Goal: Ask a question: Seek information or help from site administrators or community

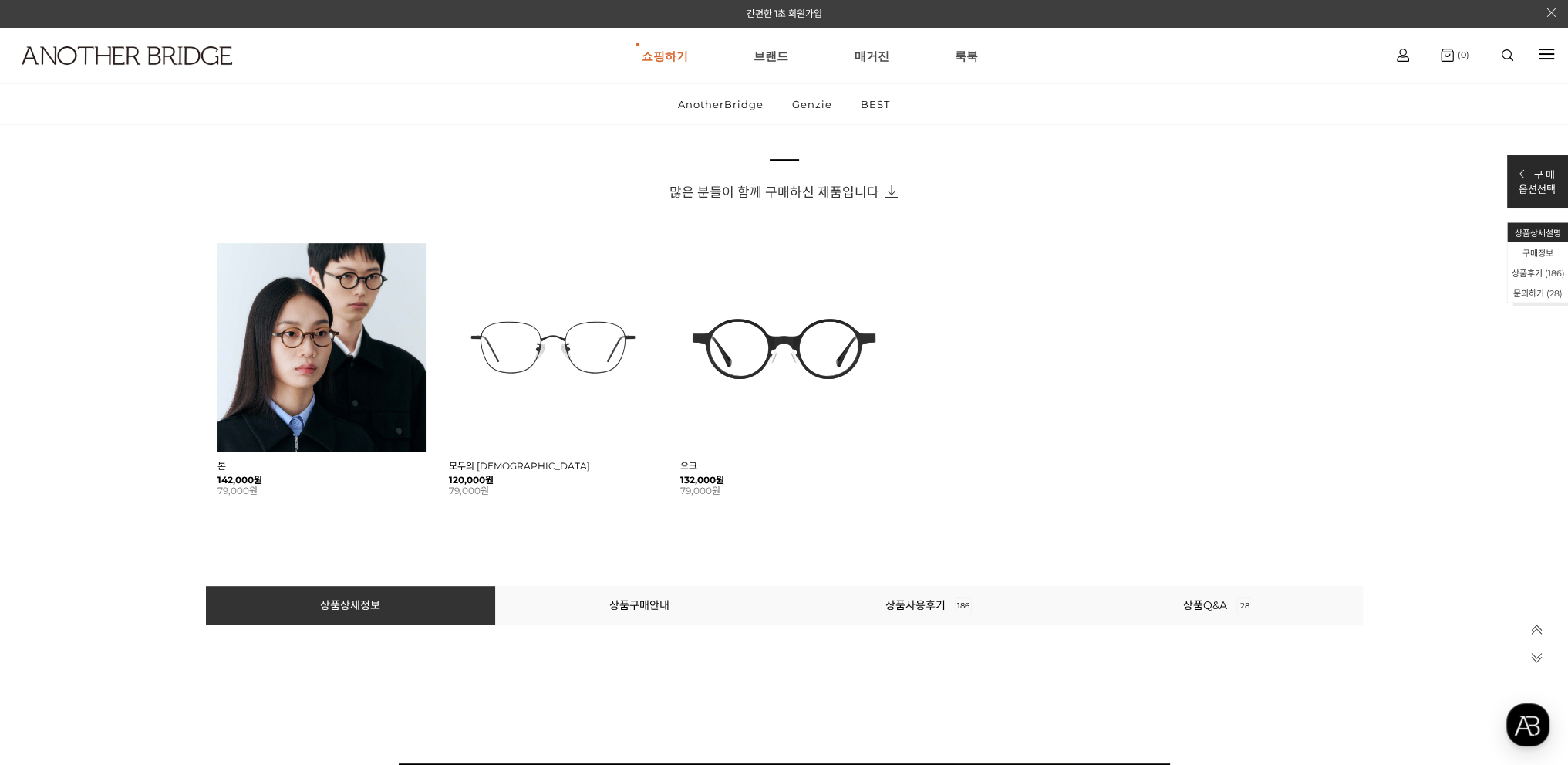
scroll to position [1158, 0]
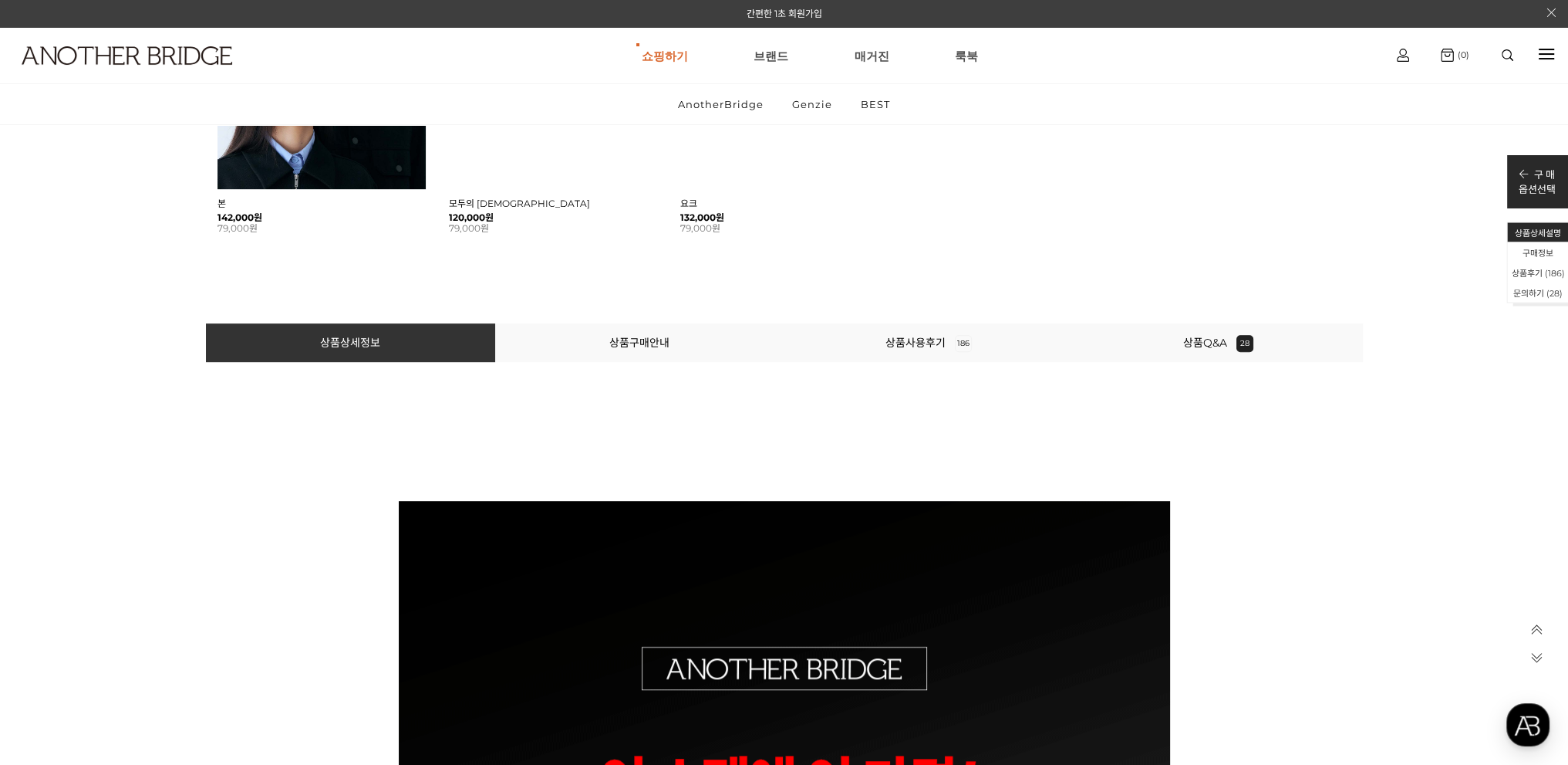
click at [1198, 333] on li "상품Q&A 28" at bounding box center [1218, 342] width 289 height 39
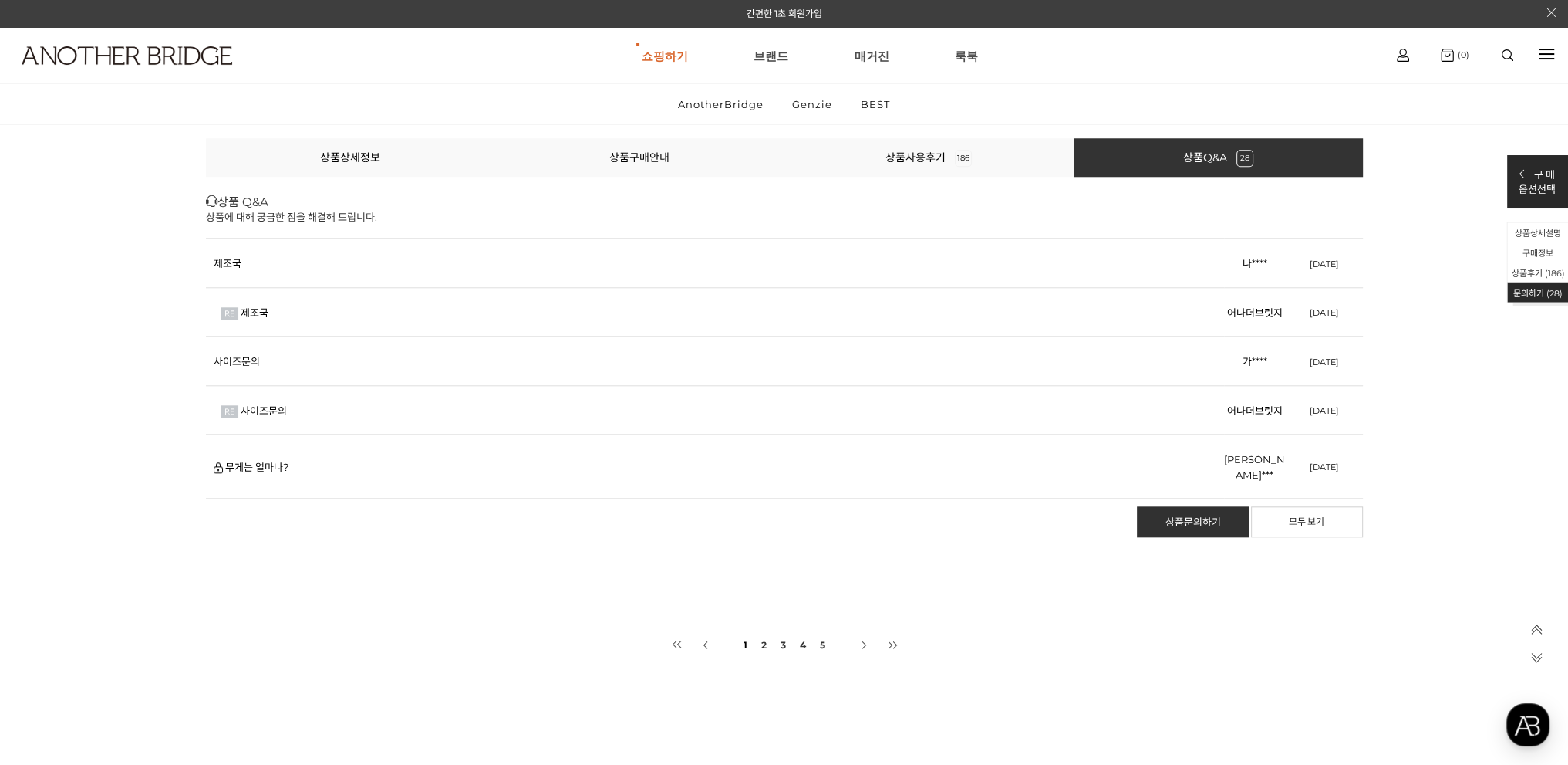
scroll to position [72656, 0]
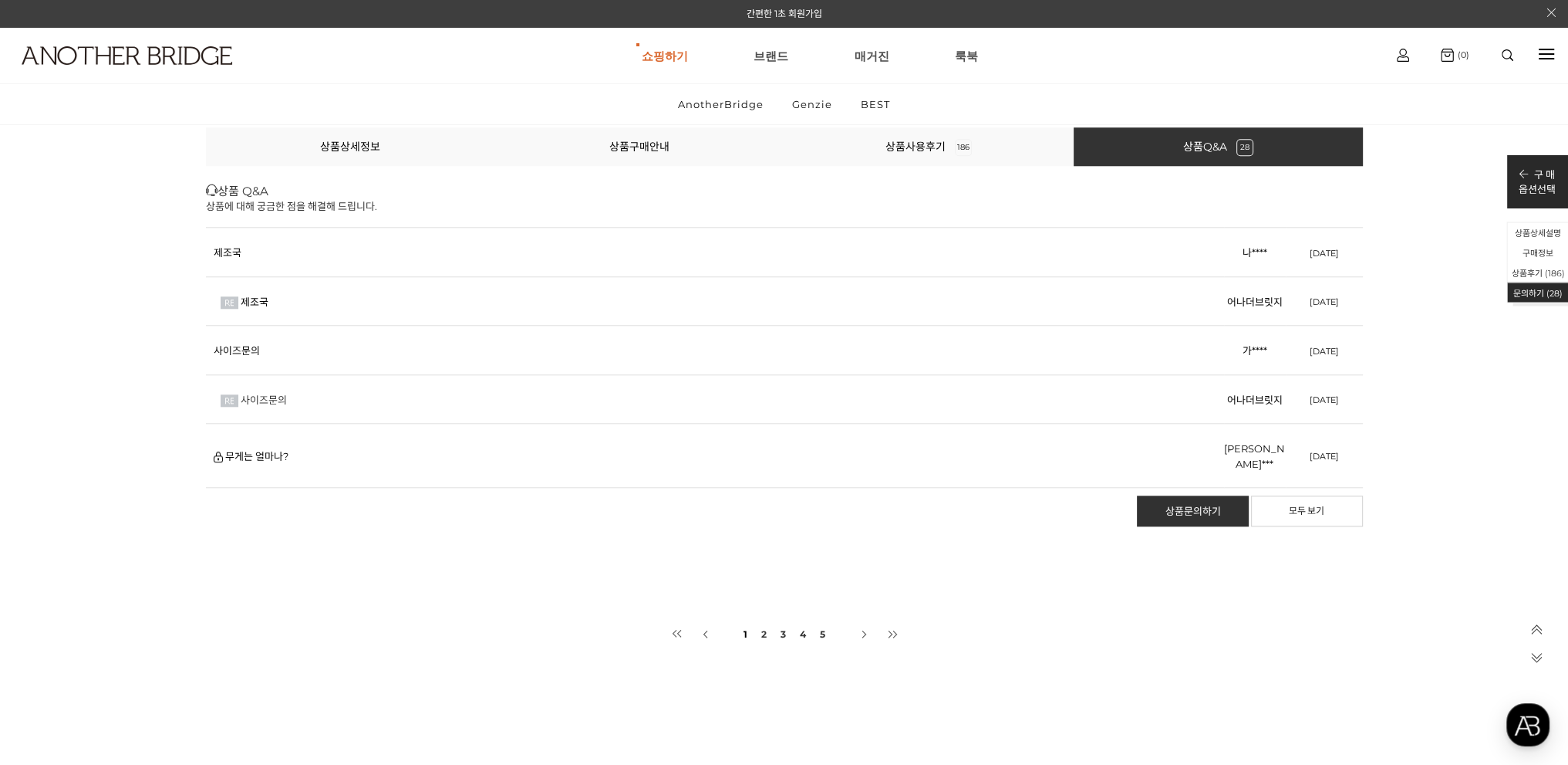
click at [269, 396] on link "사이즈문의" at bounding box center [263, 400] width 46 height 13
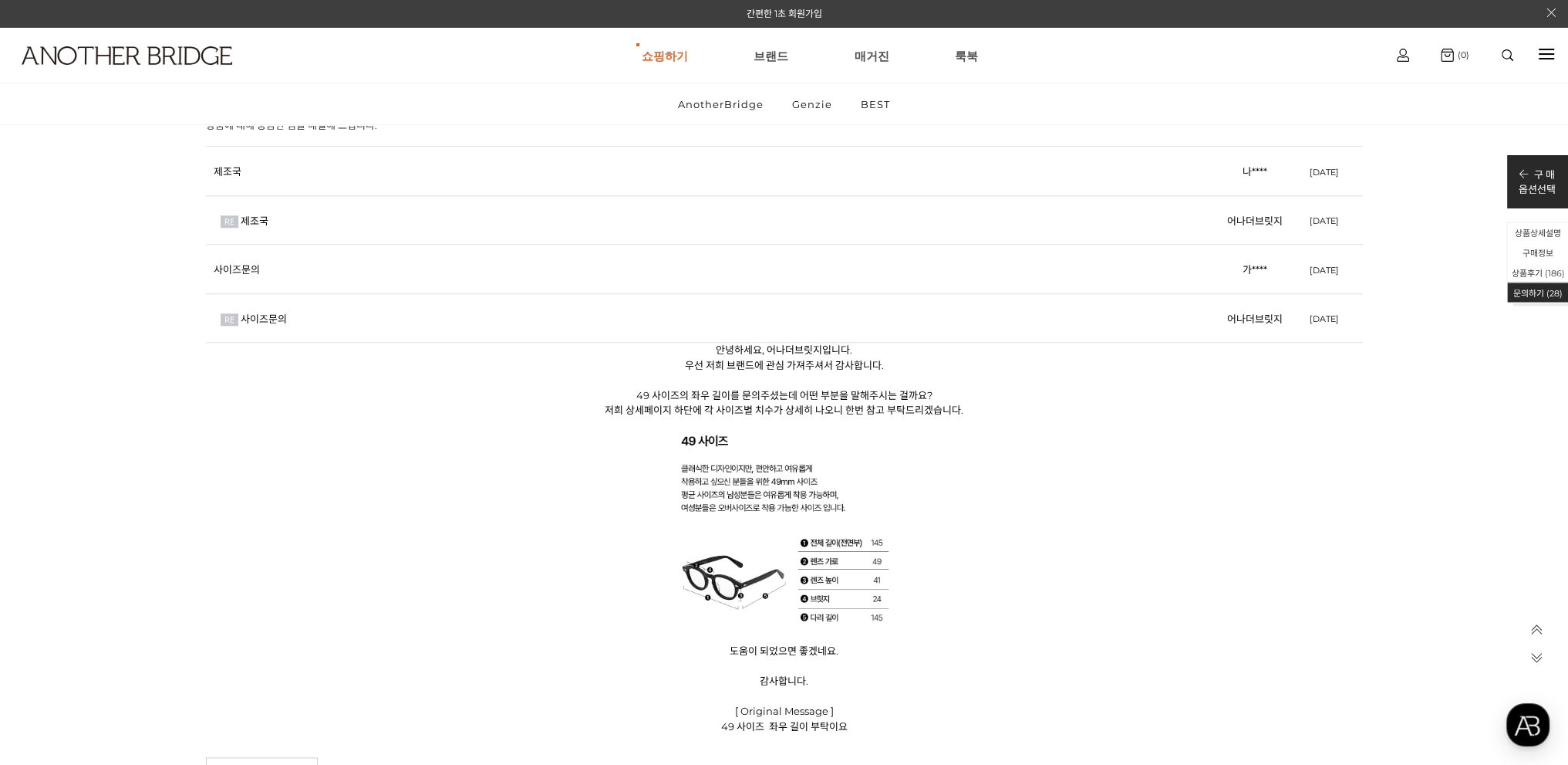
scroll to position [72733, 0]
click at [1537, 629] on icon at bounding box center [1537, 630] width 13 height 13
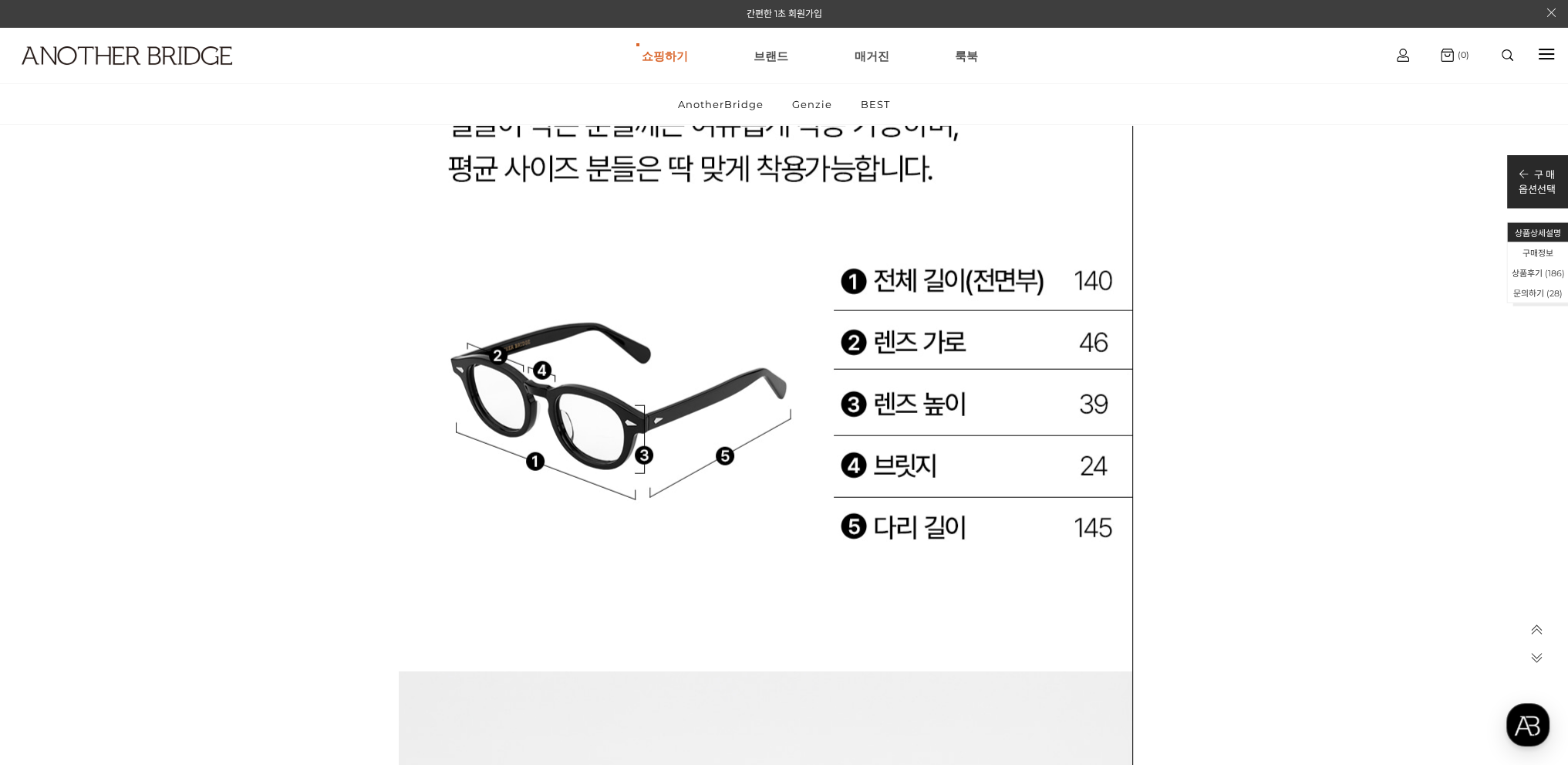
scroll to position [59274, 0]
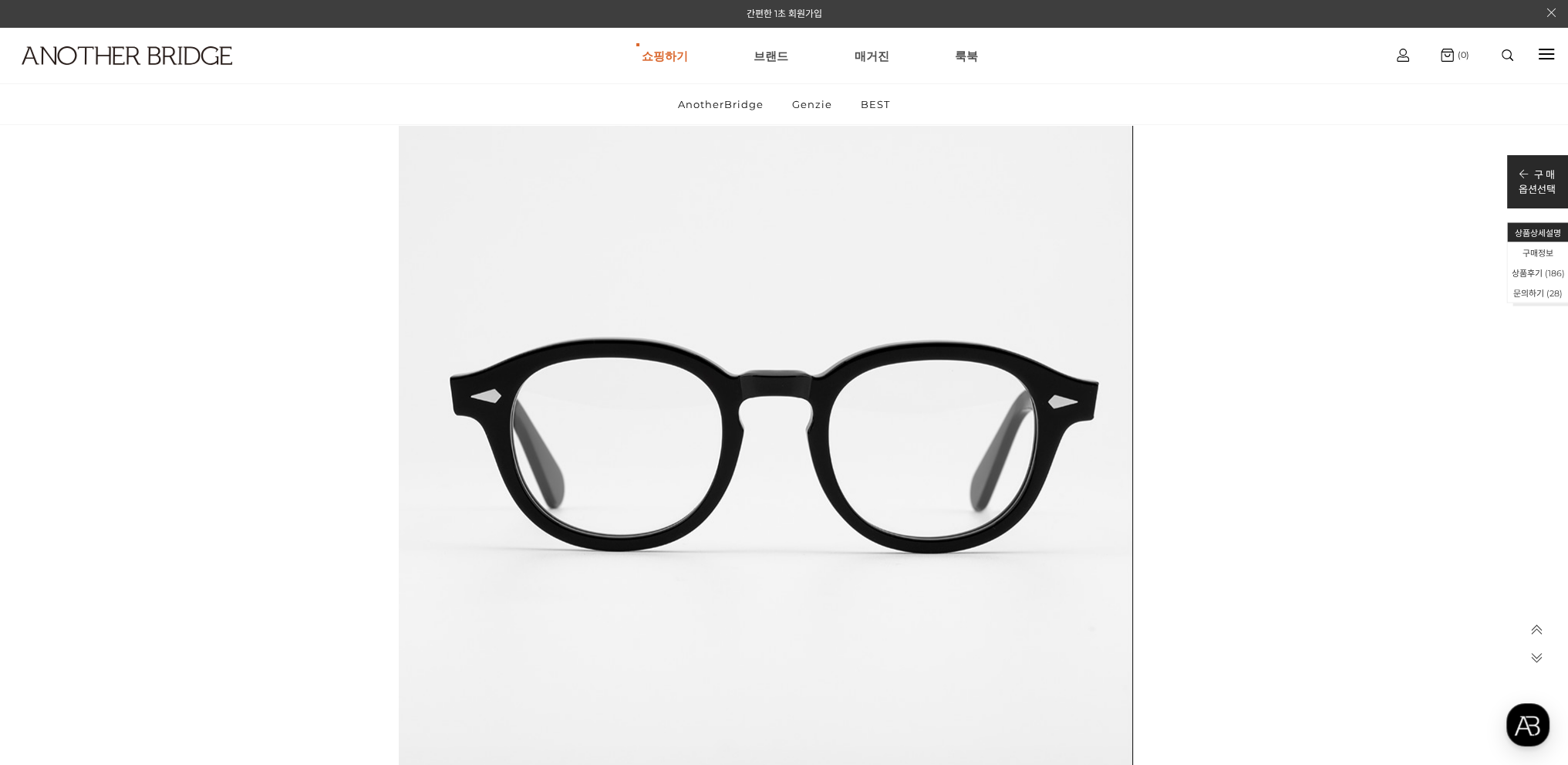
click at [1539, 654] on icon at bounding box center [1537, 657] width 13 height 13
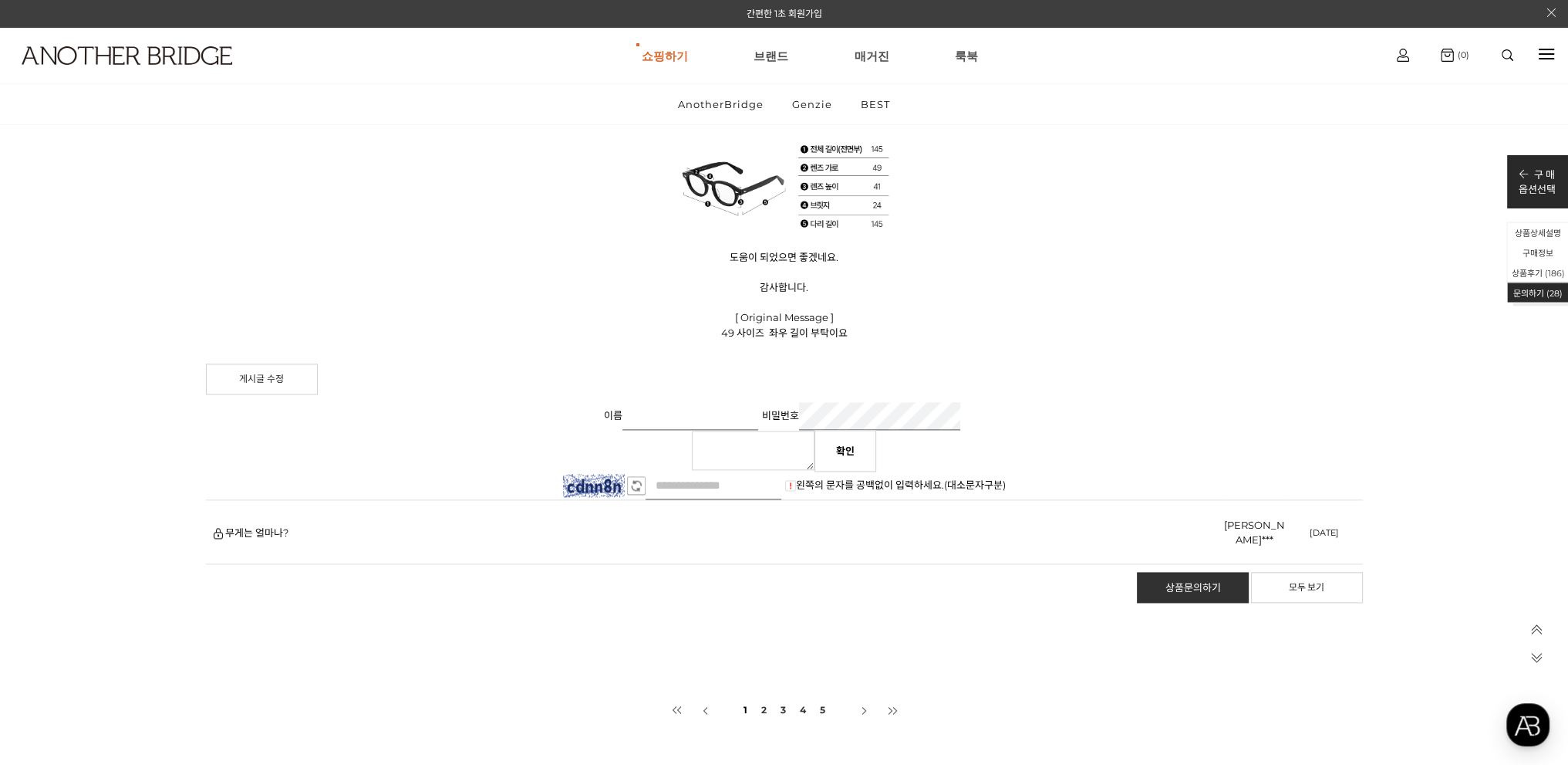
scroll to position [73152, 0]
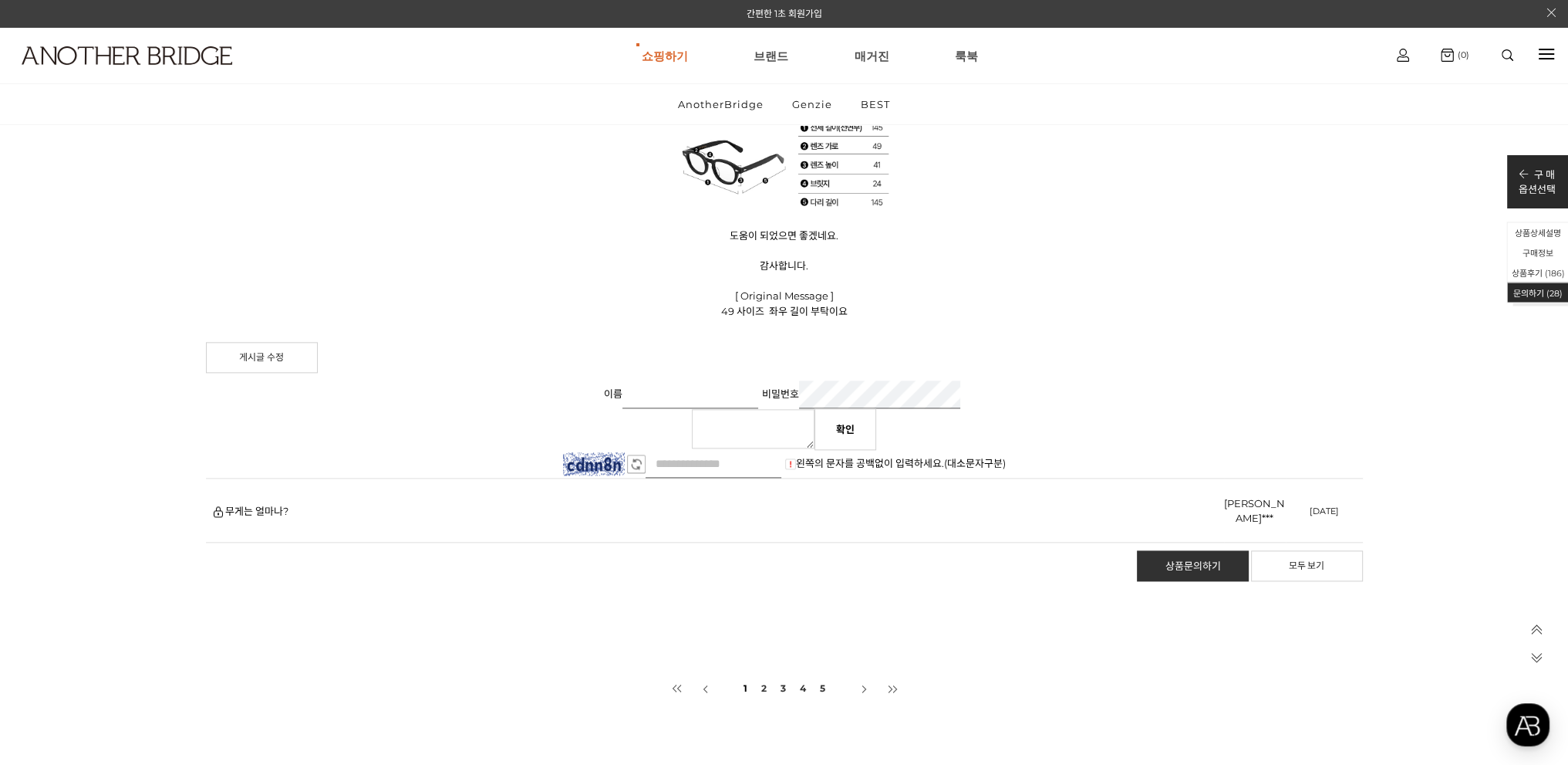
click at [768, 674] on li "2" at bounding box center [764, 688] width 16 height 30
click at [764, 674] on link "2" at bounding box center [764, 688] width 8 height 30
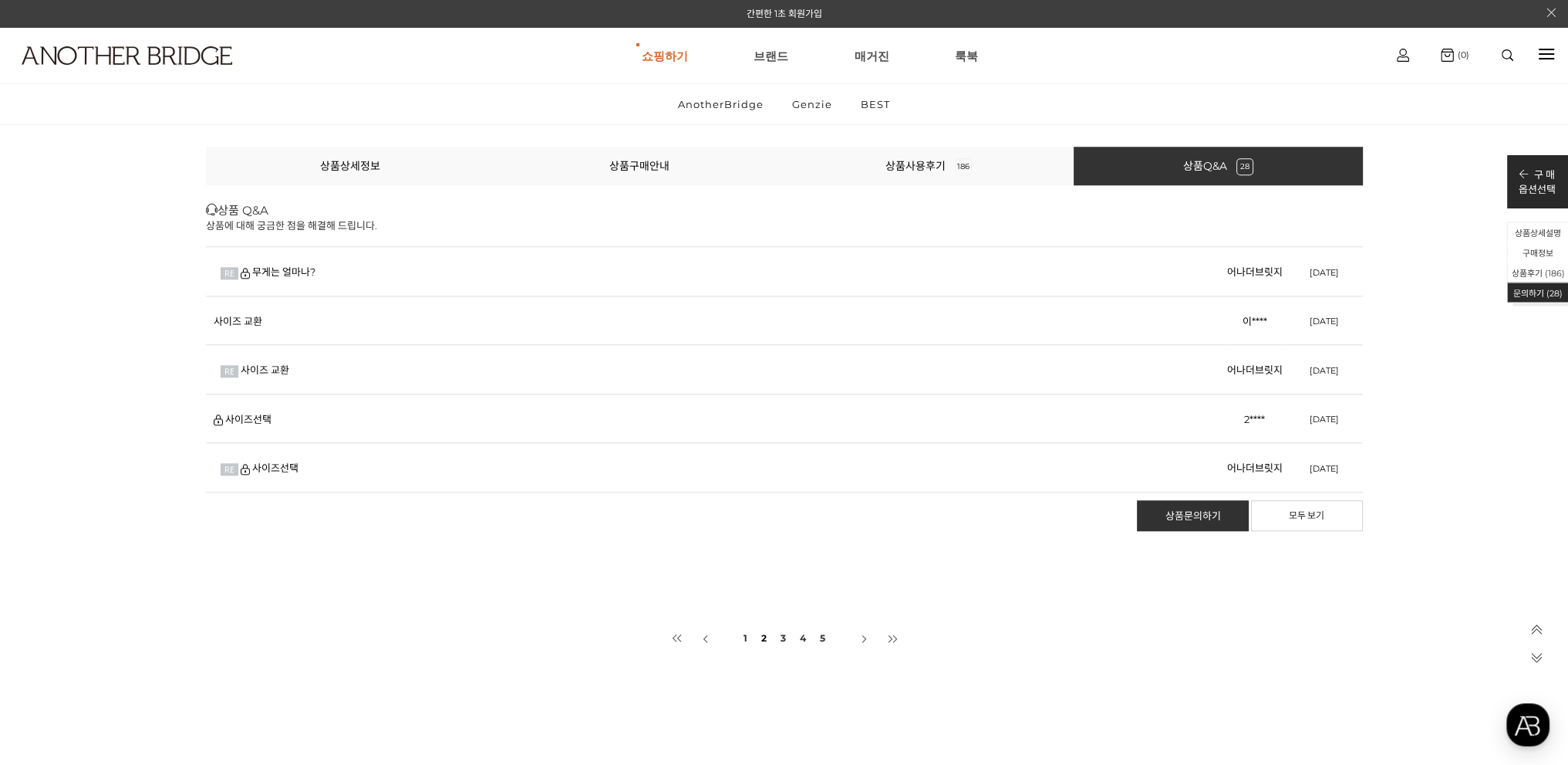
scroll to position [72617, 0]
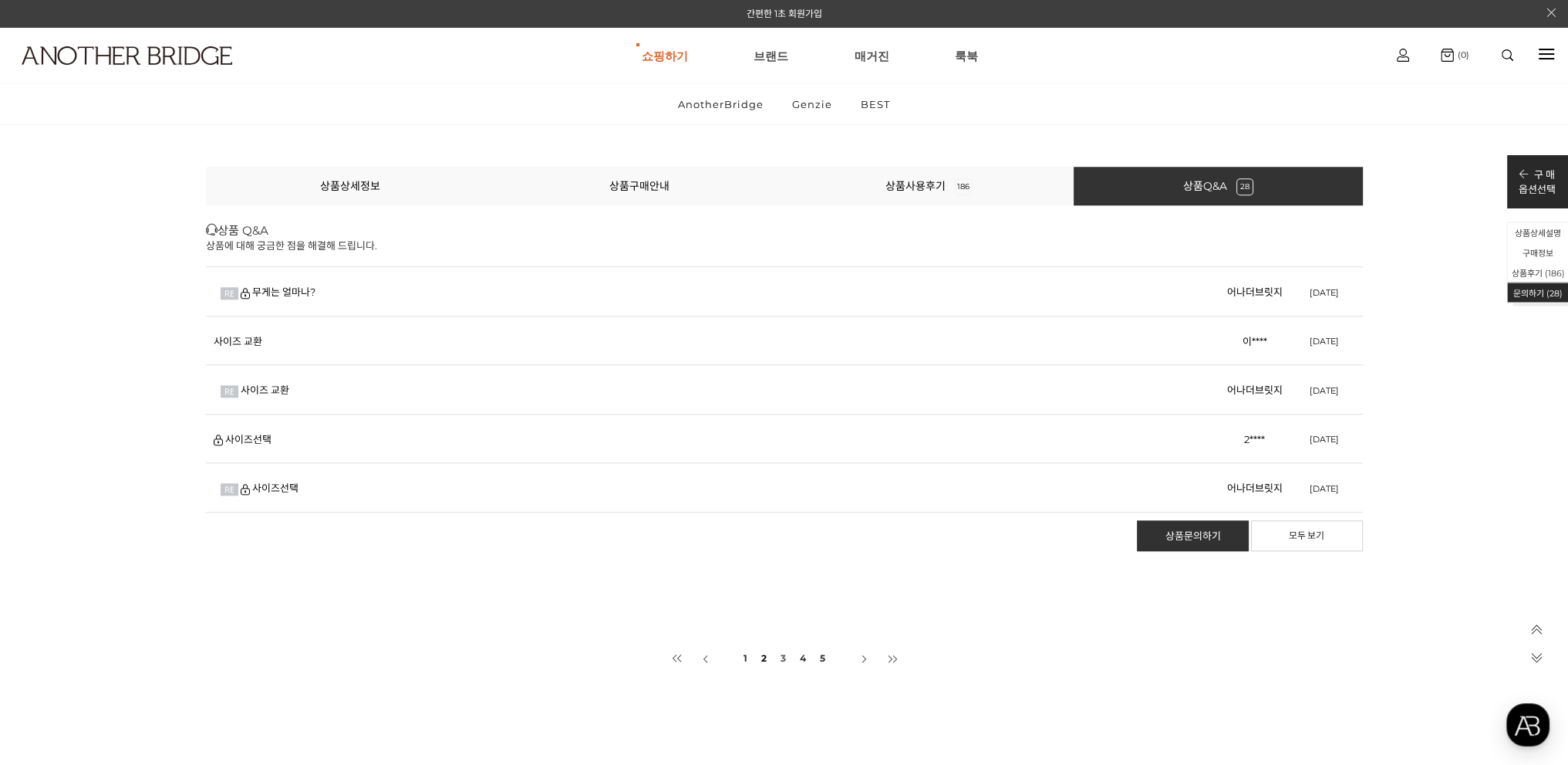
click at [781, 655] on link "3" at bounding box center [783, 658] width 8 height 30
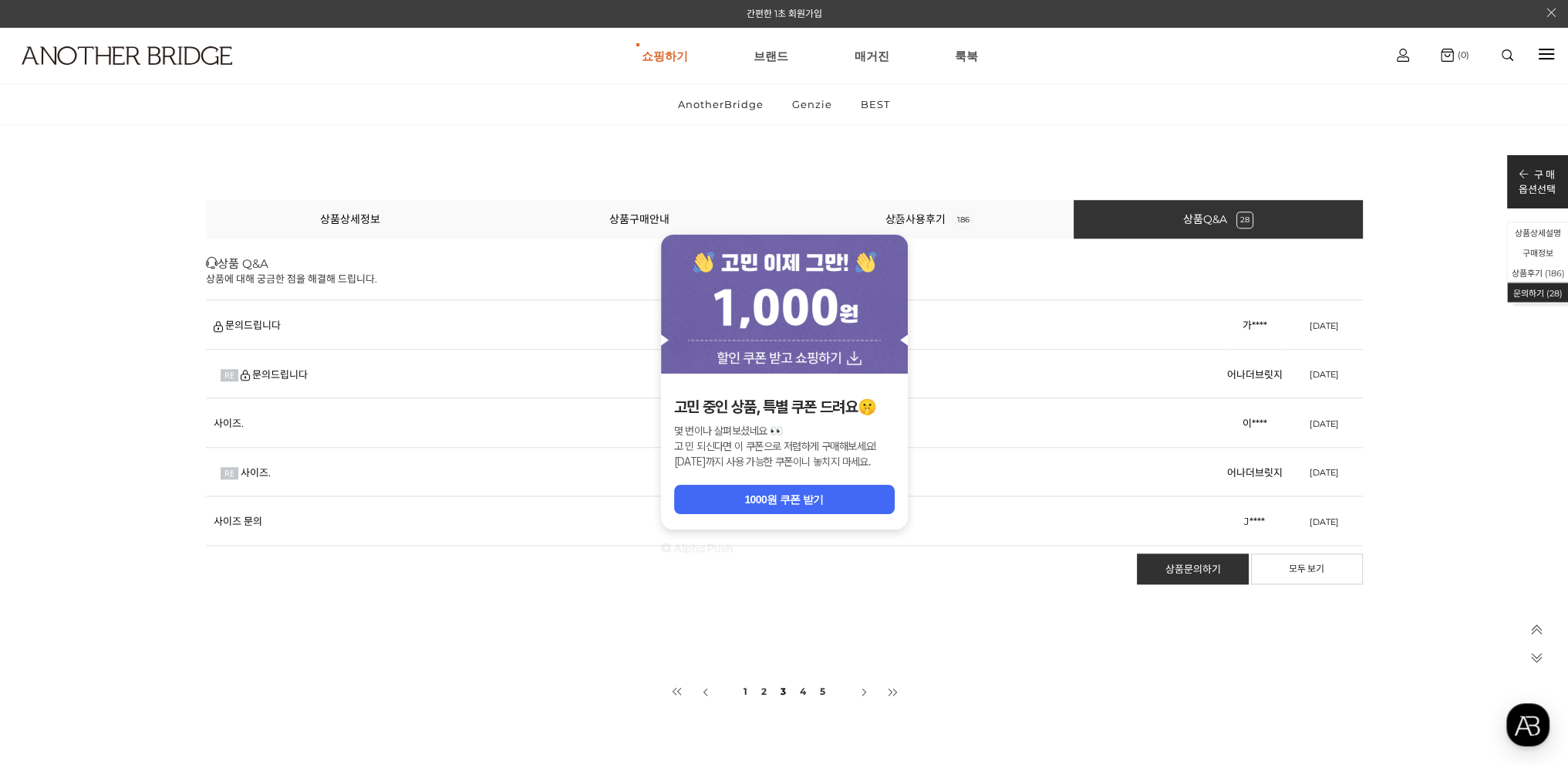
scroll to position [72573, 0]
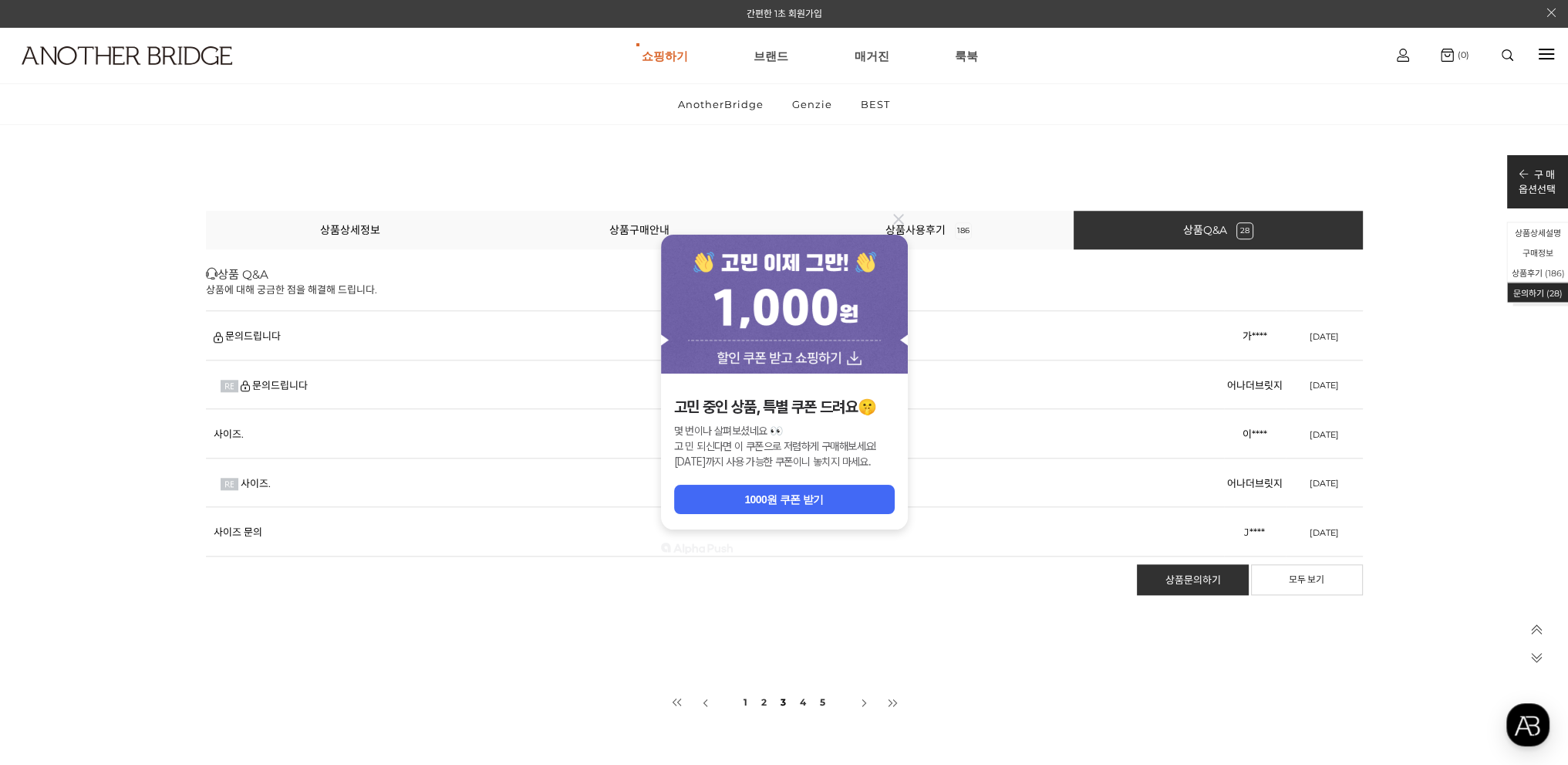
click at [390, 601] on div "상품 Q&A 상품에 대해 궁금한 점을 해결해 드립니다. 글읽기 권한이 없습니다. "19세 미만의 미성년자" 는 출입을 금합니다! 성인인증 하기…" at bounding box center [784, 494] width 1157 height 460
click at [733, 499] on button "1000원 쿠폰 받기" at bounding box center [785, 499] width 221 height 30
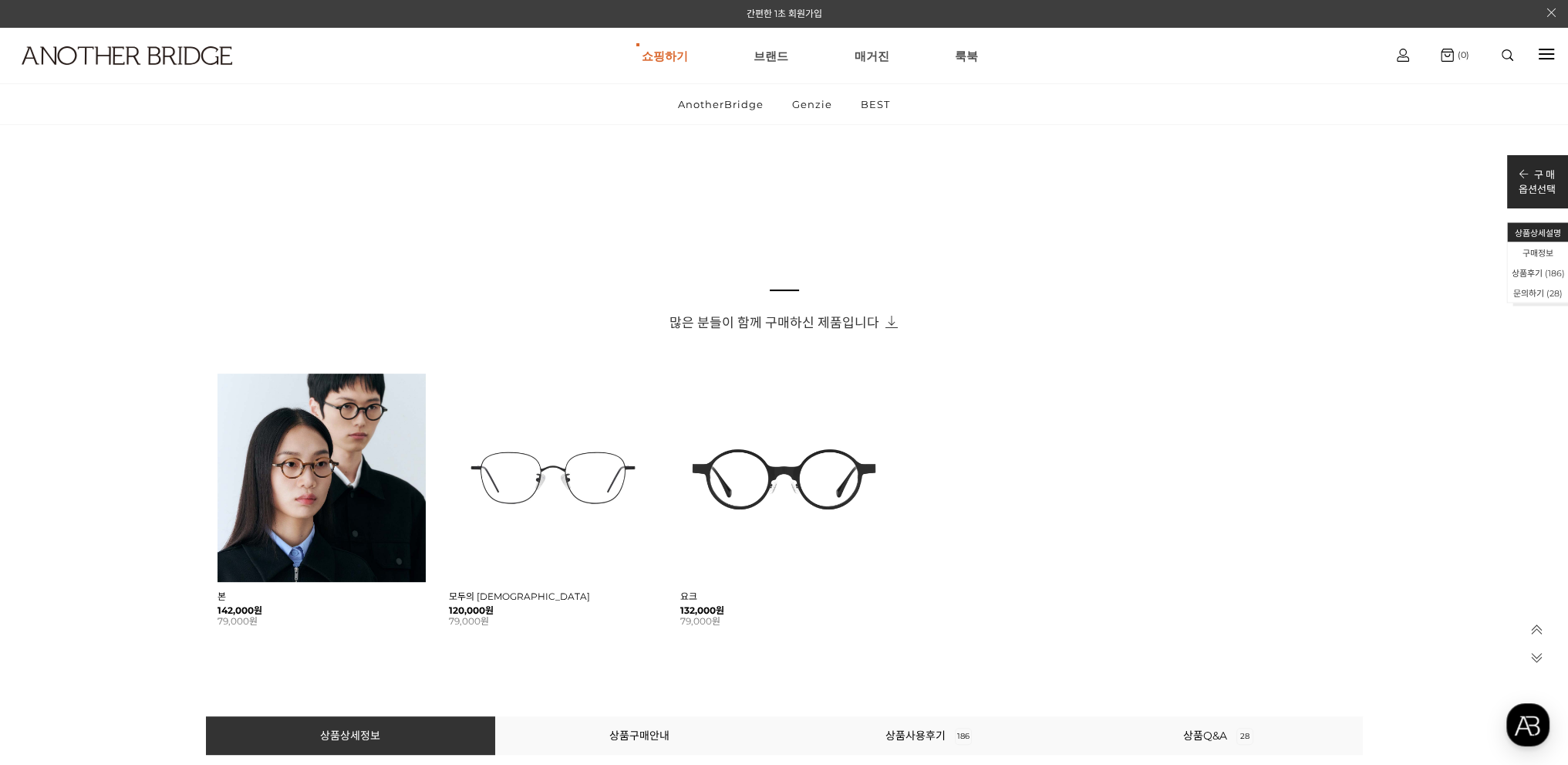
scroll to position [772, 0]
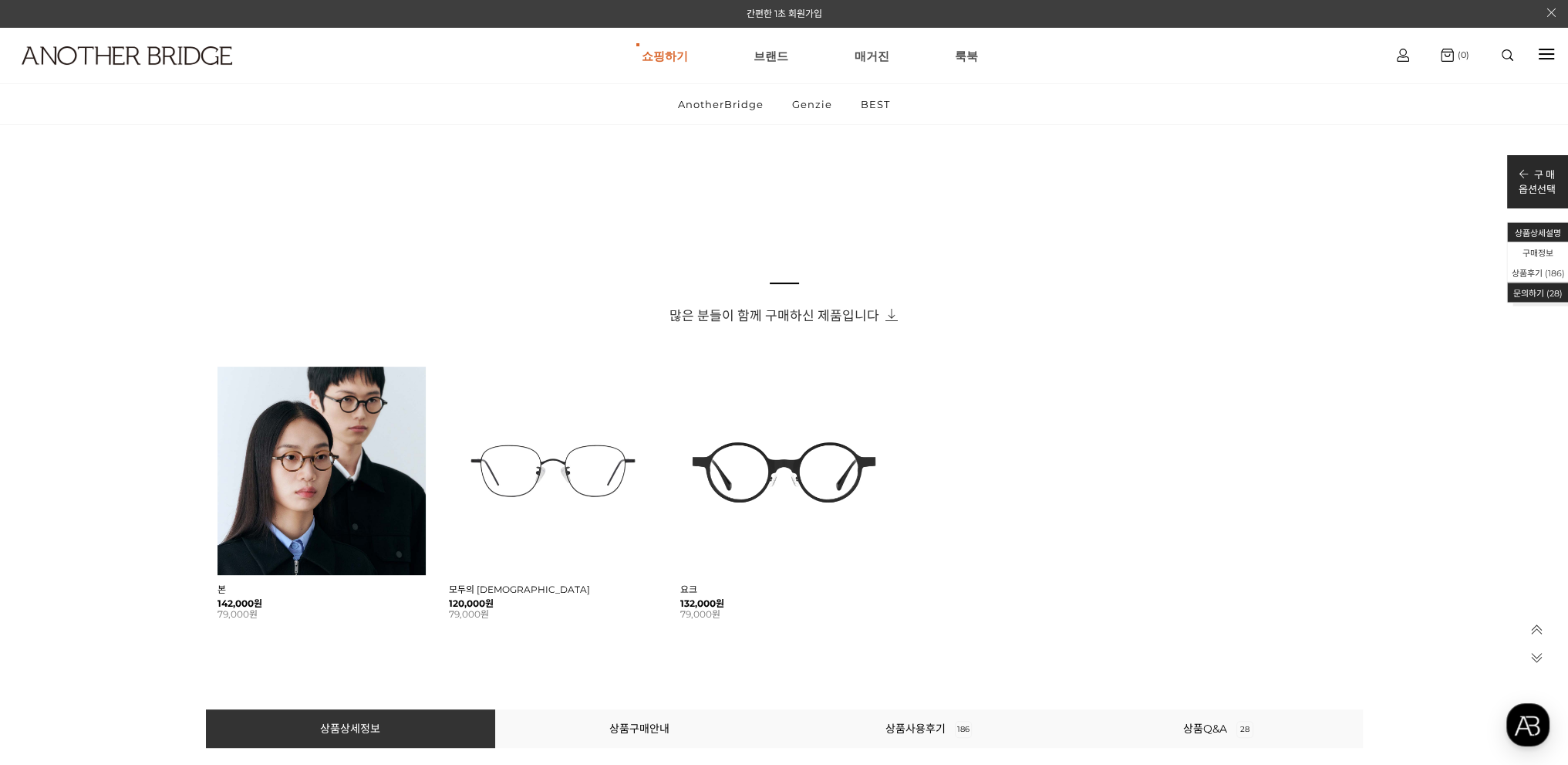
click at [1548, 294] on li "문의하기 (28)" at bounding box center [1538, 293] width 61 height 20
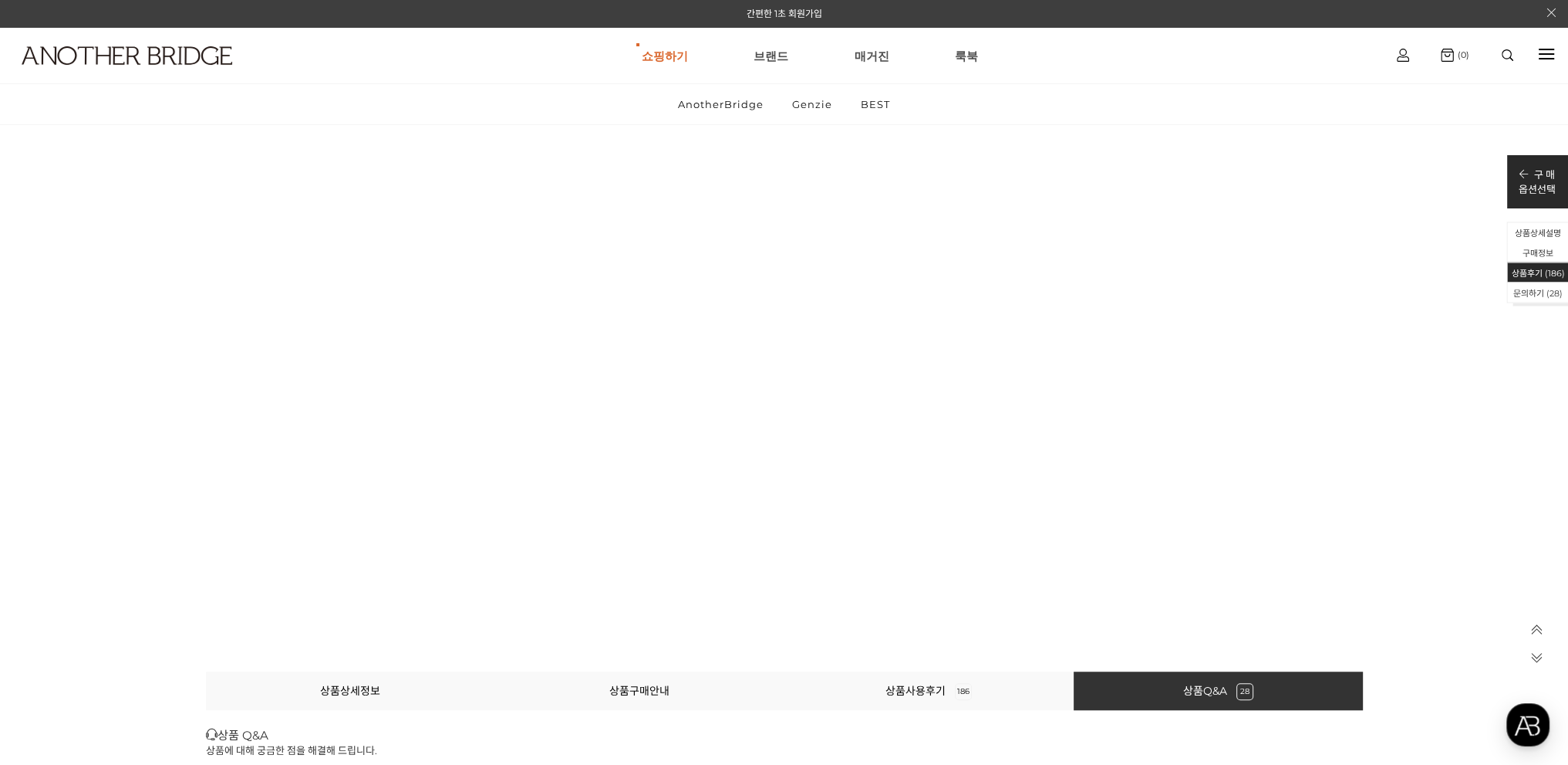
scroll to position [72116, 0]
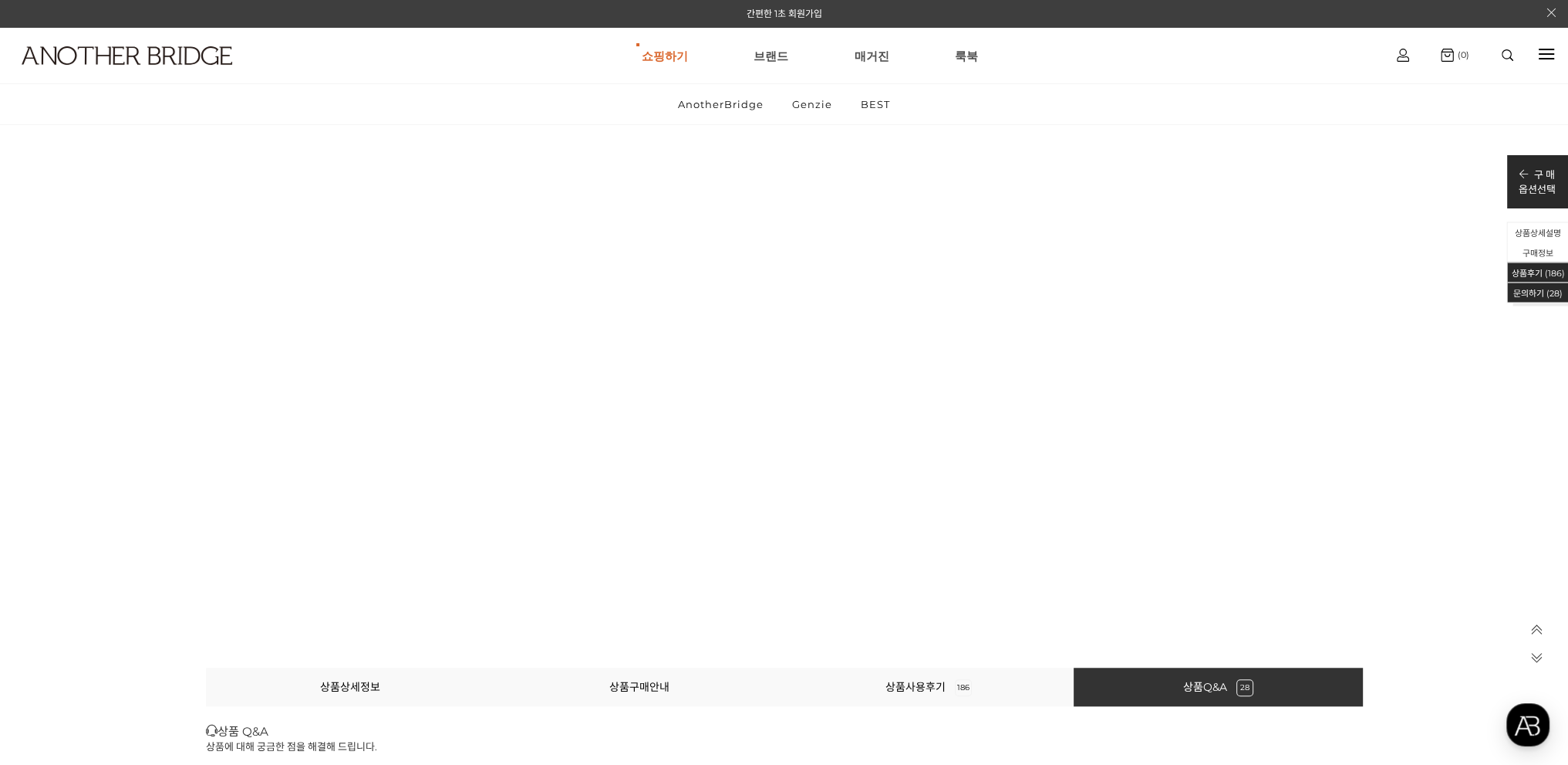
click at [1546, 293] on li "문의하기 (28)" at bounding box center [1538, 293] width 61 height 20
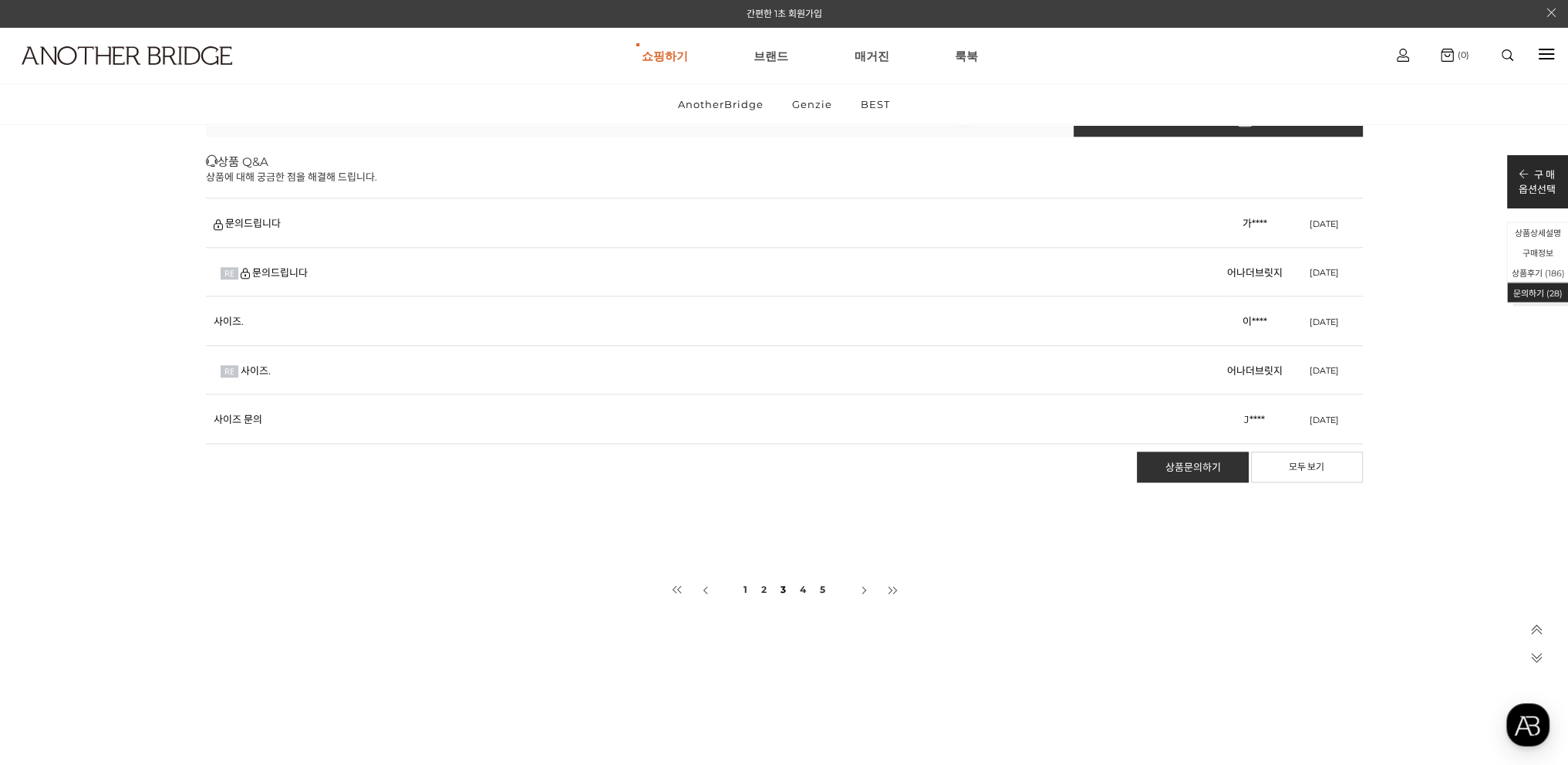
scroll to position [72689, 0]
click at [247, 409] on link "사이즈 문의" at bounding box center [238, 415] width 49 height 13
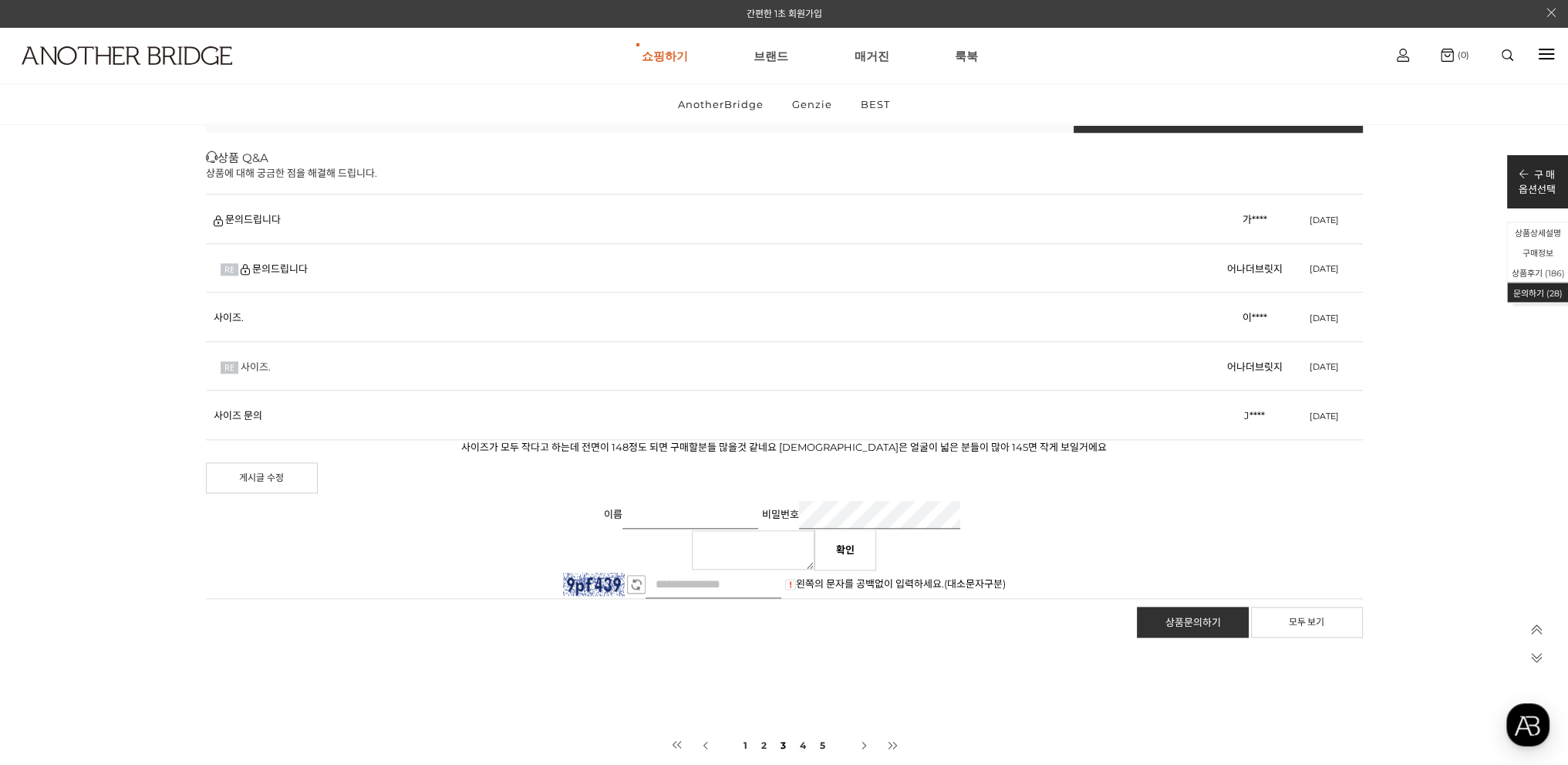
click at [260, 368] on link "사이즈." at bounding box center [255, 366] width 30 height 13
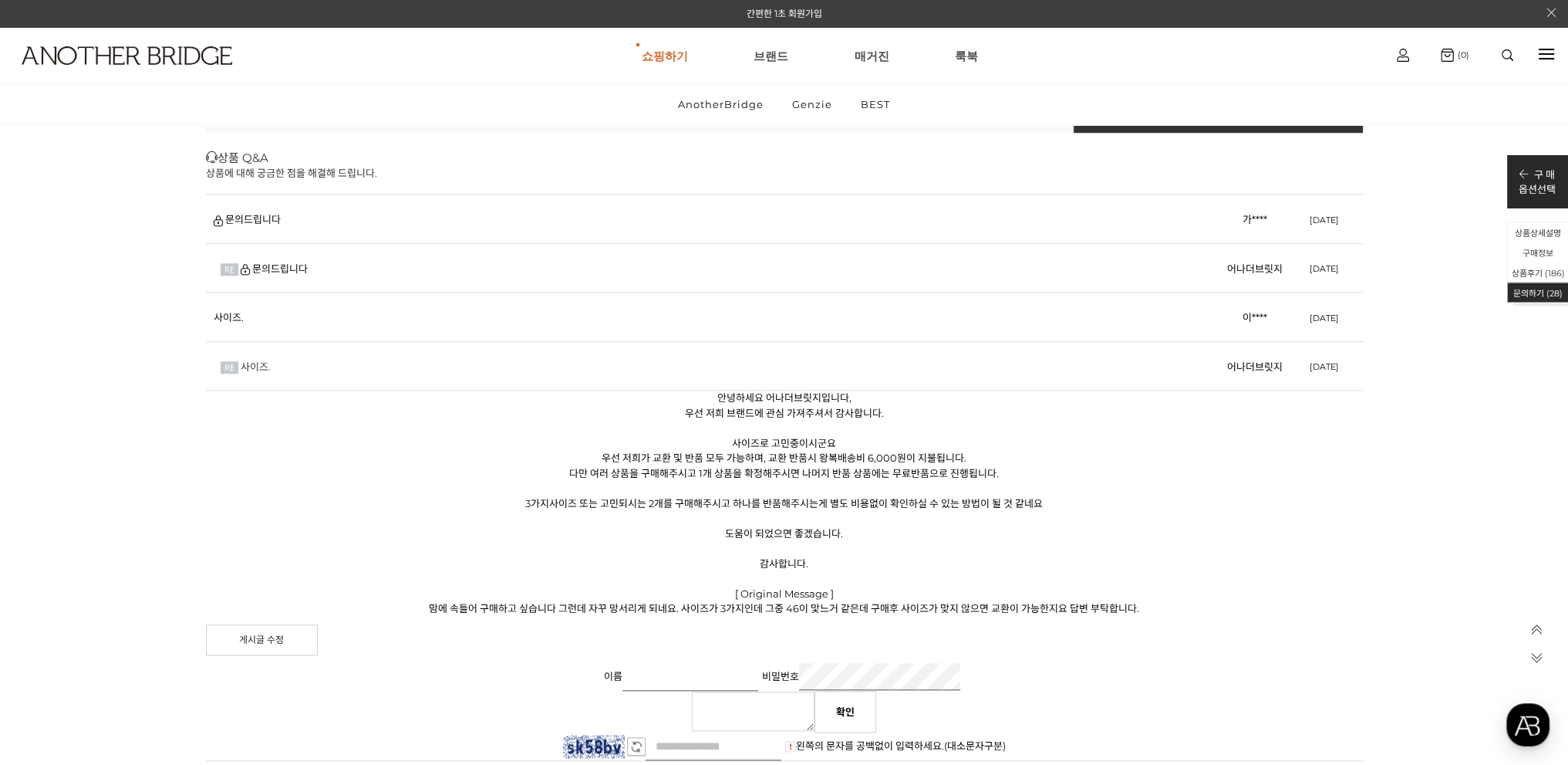
click at [262, 365] on link "사이즈." at bounding box center [255, 366] width 30 height 13
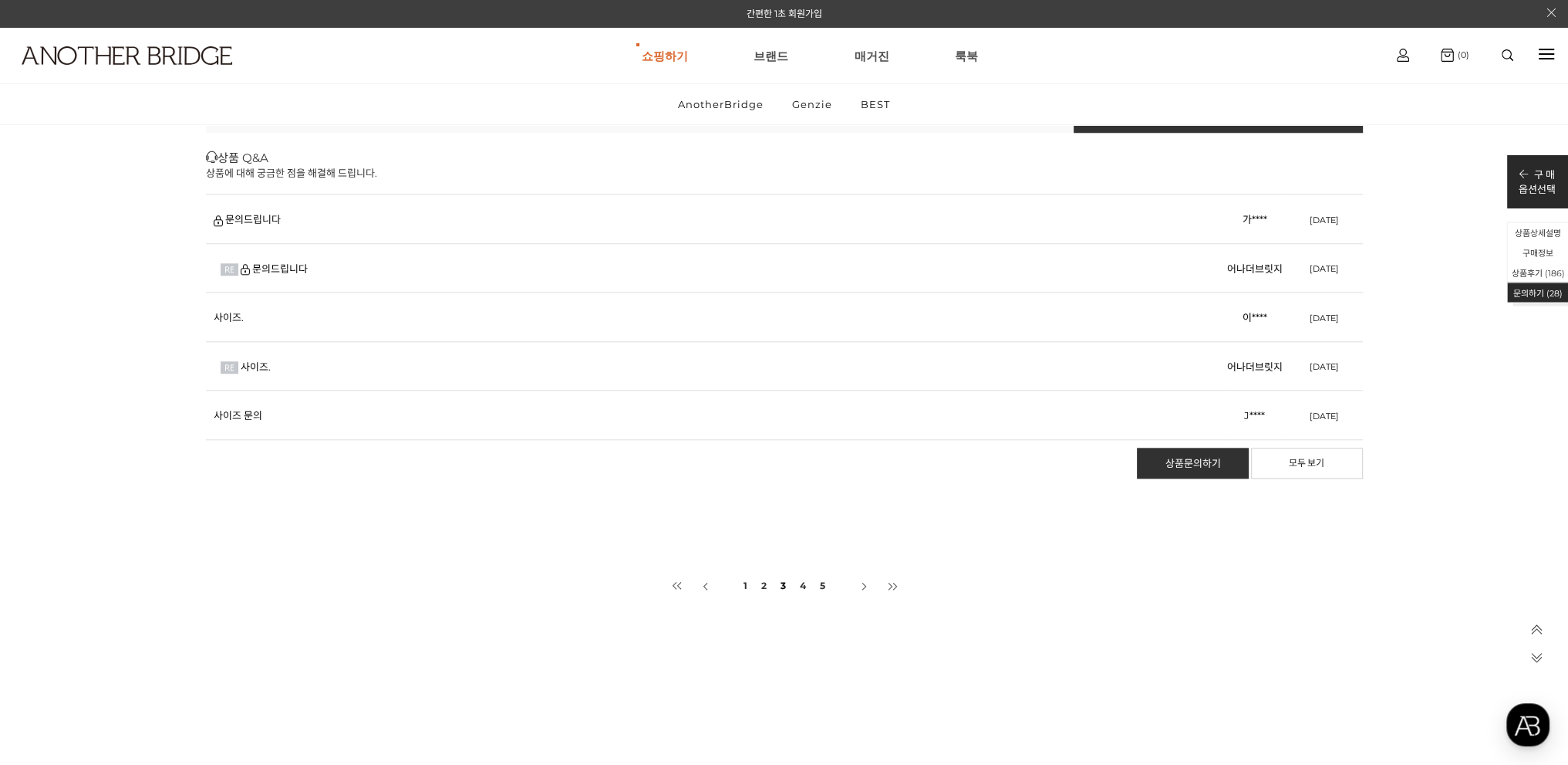
click at [259, 357] on td "사이즈." at bounding box center [715, 365] width 1018 height 50
click at [258, 366] on link "사이즈." at bounding box center [255, 366] width 30 height 13
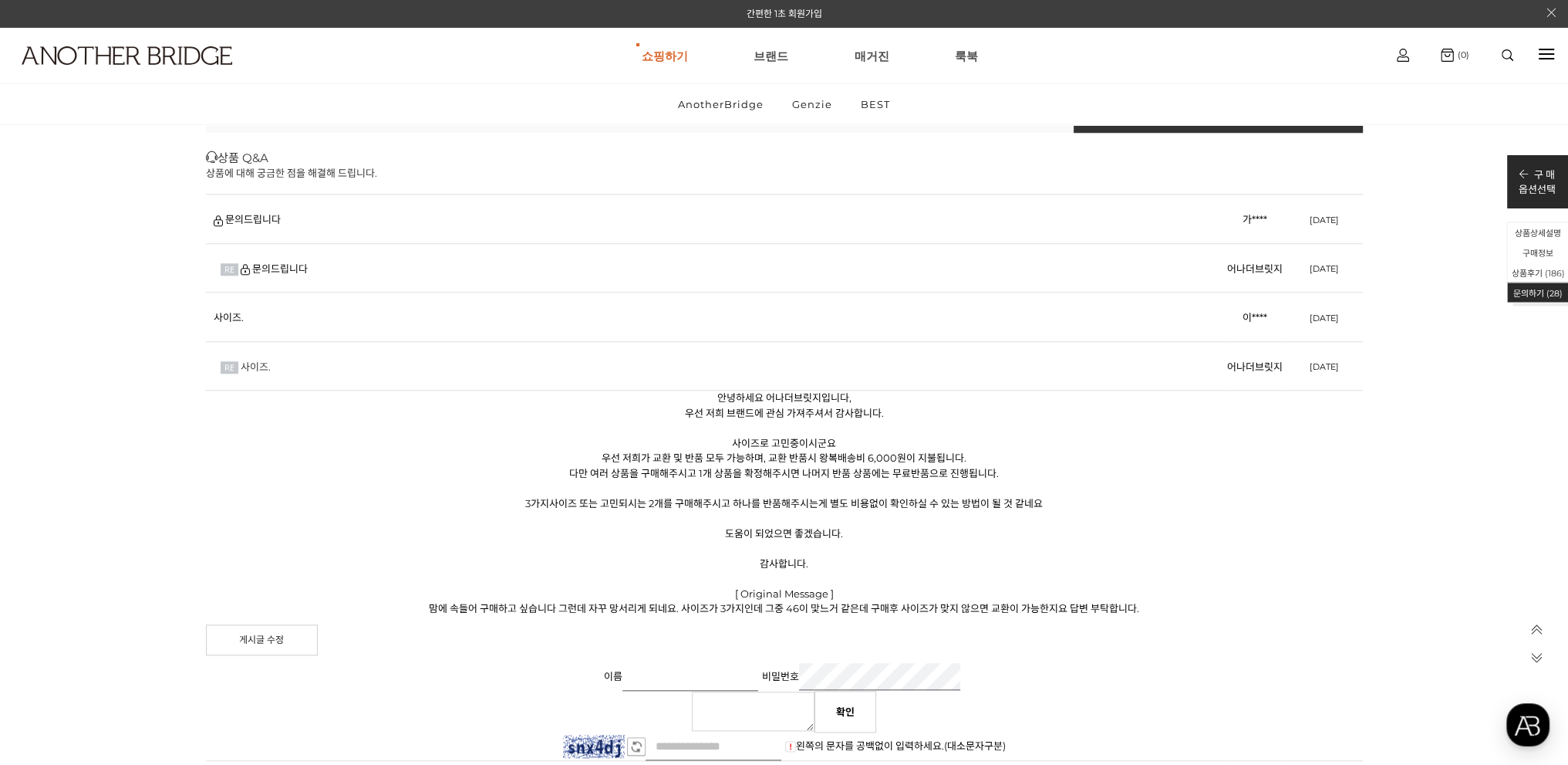
click at [258, 365] on link "사이즈." at bounding box center [255, 366] width 30 height 13
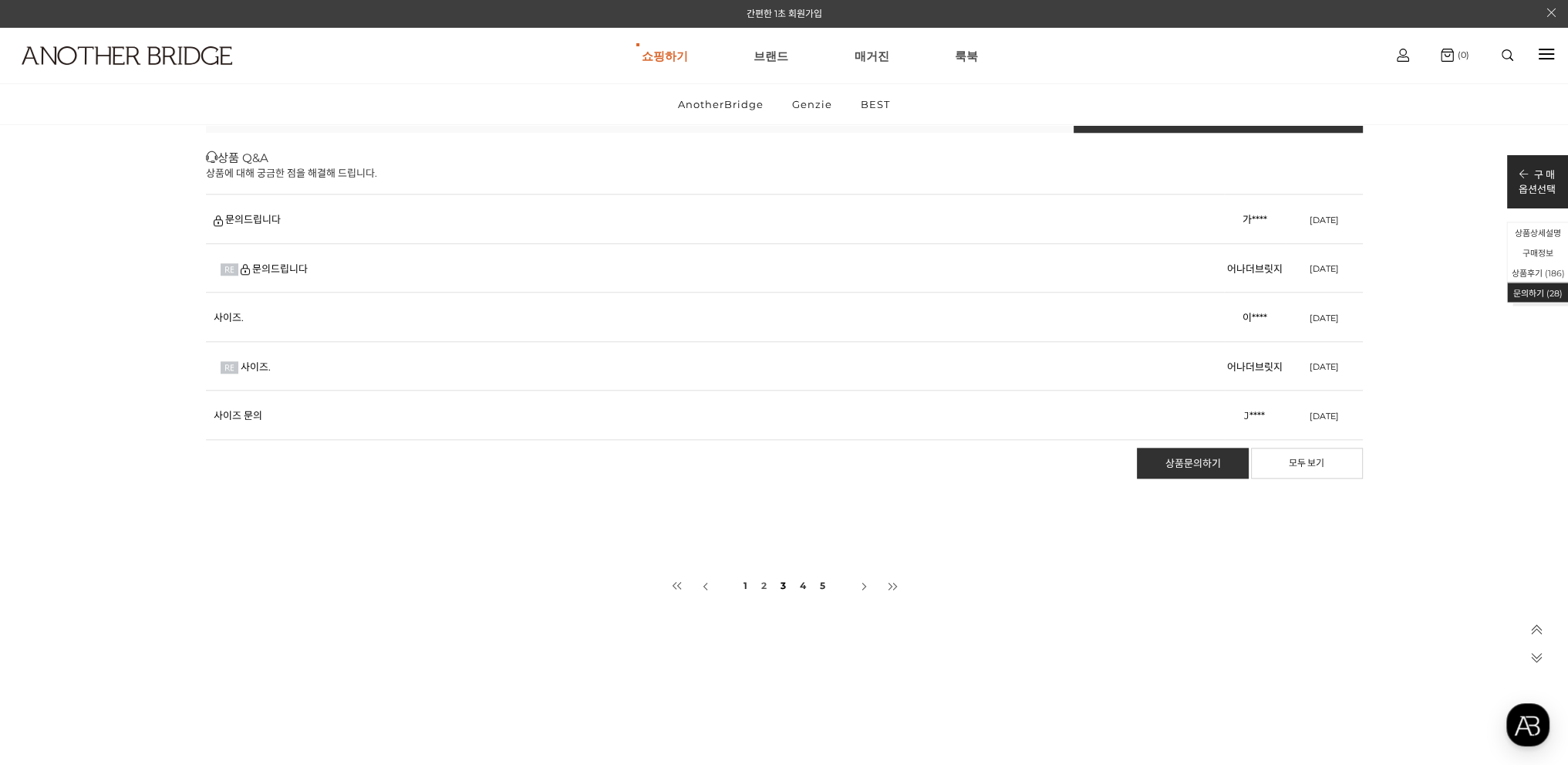
click at [760, 582] on link "2" at bounding box center [764, 585] width 8 height 30
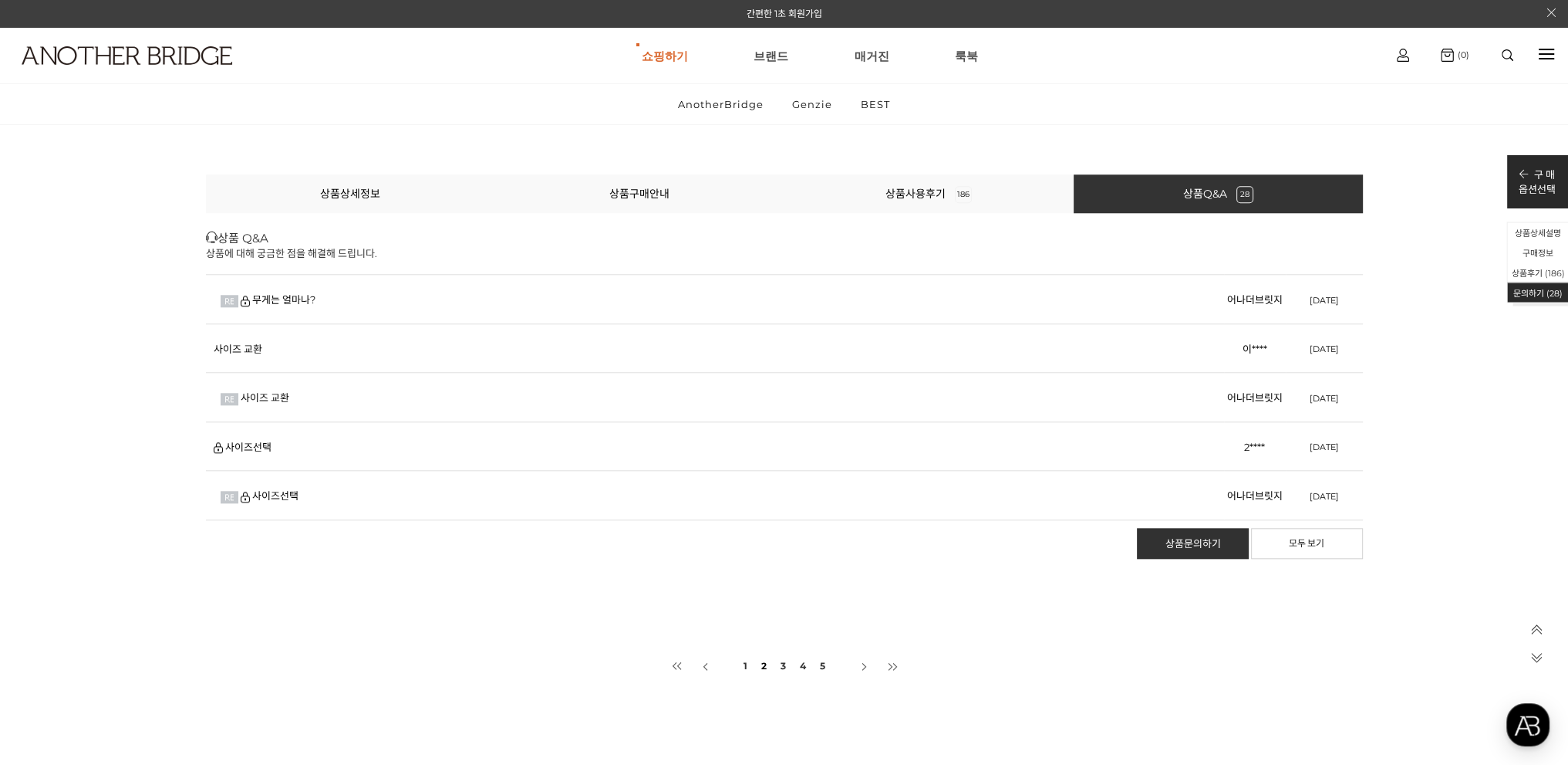
scroll to position [72617, 0]
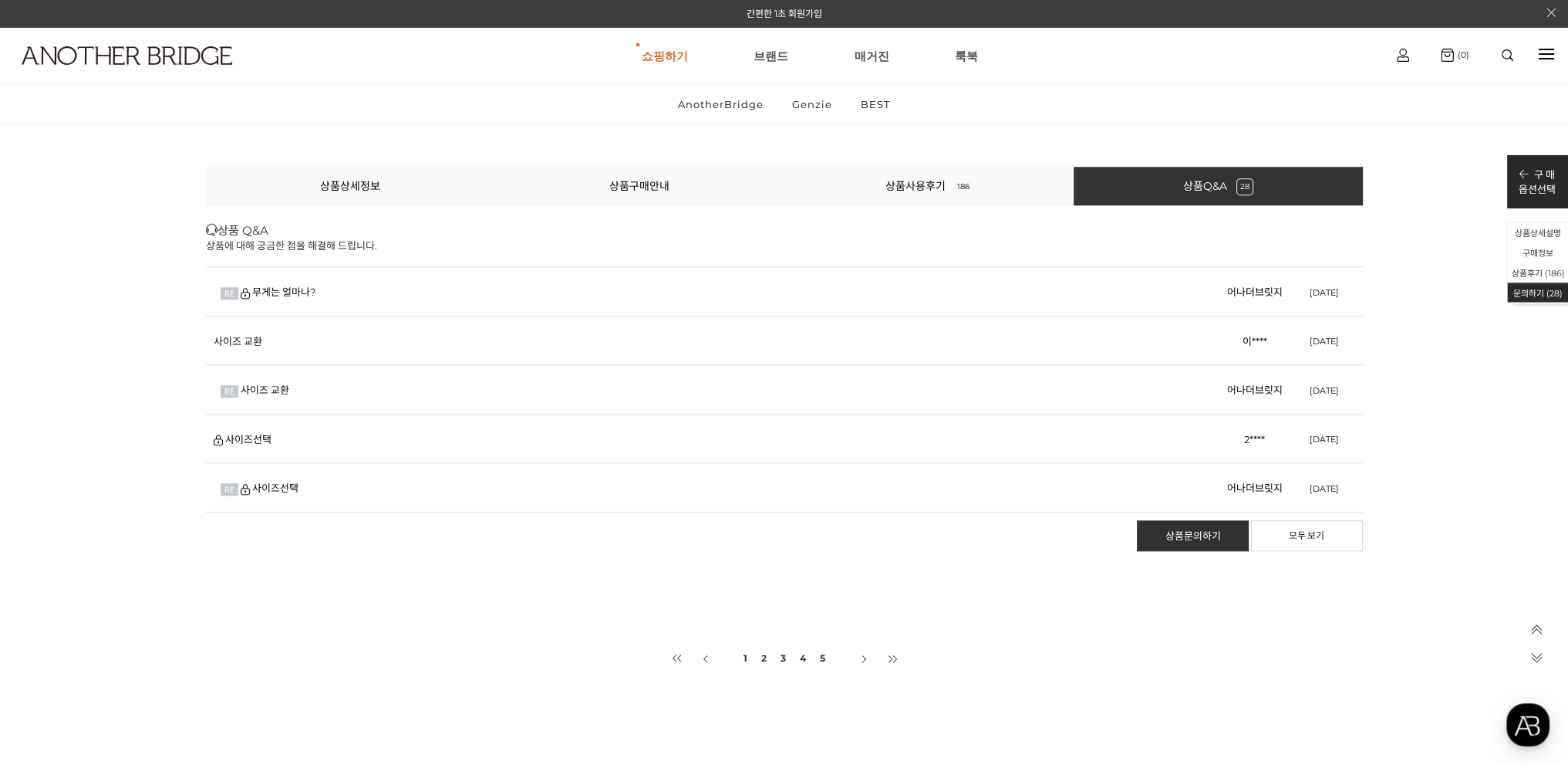
click at [763, 655] on link "2" at bounding box center [764, 658] width 8 height 30
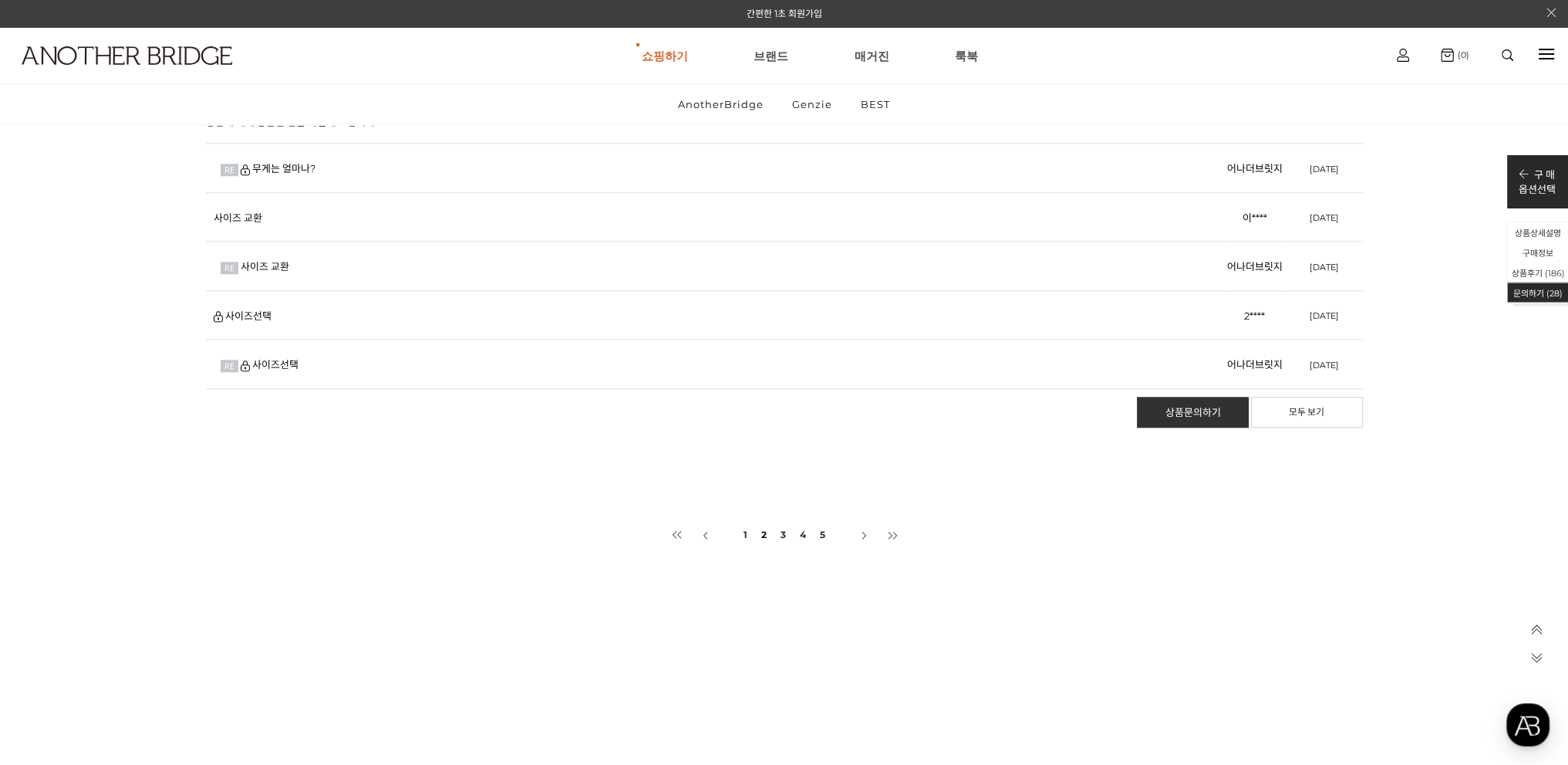
scroll to position [72757, 0]
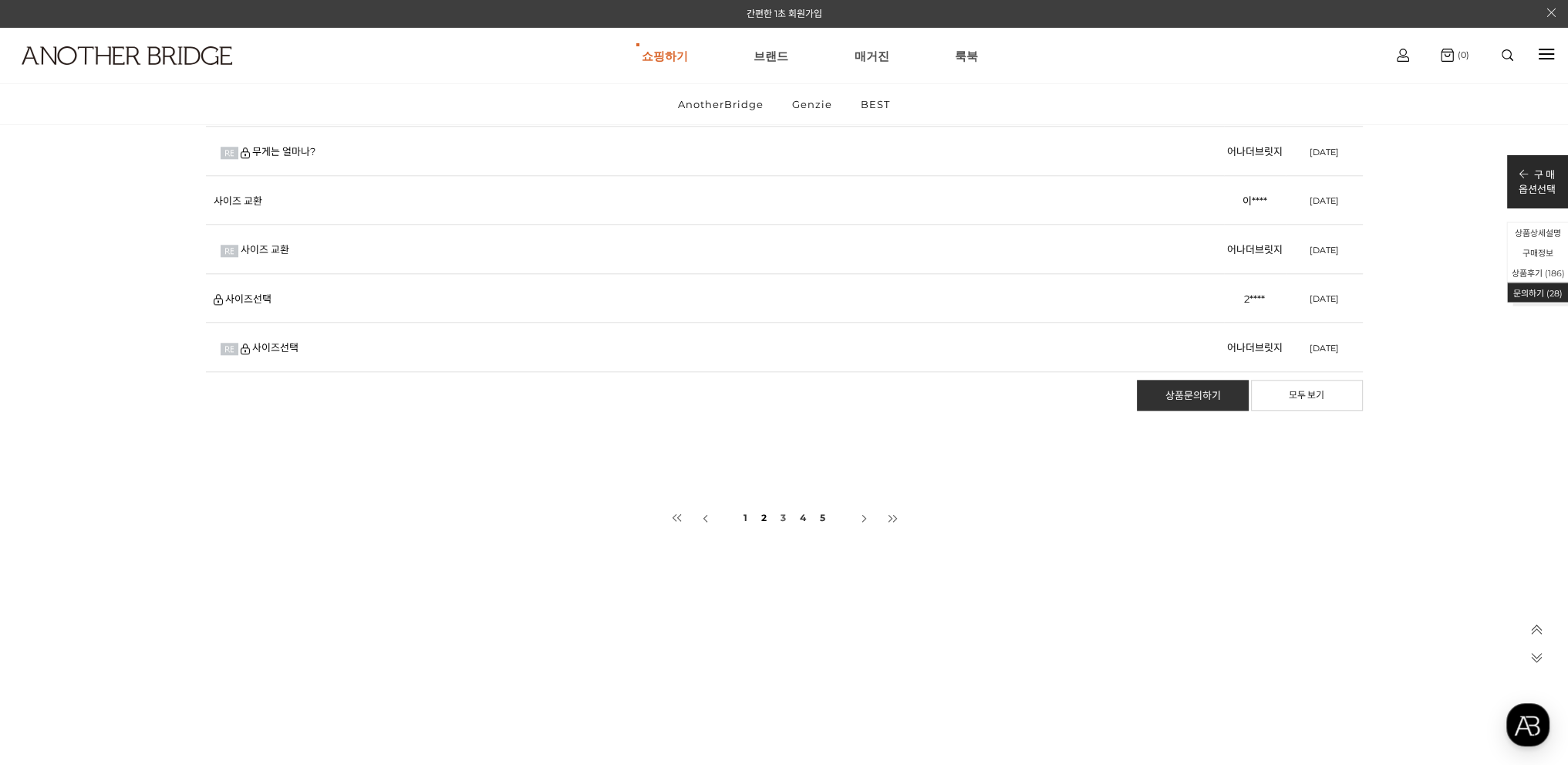
click at [784, 511] on link "3" at bounding box center [783, 518] width 8 height 30
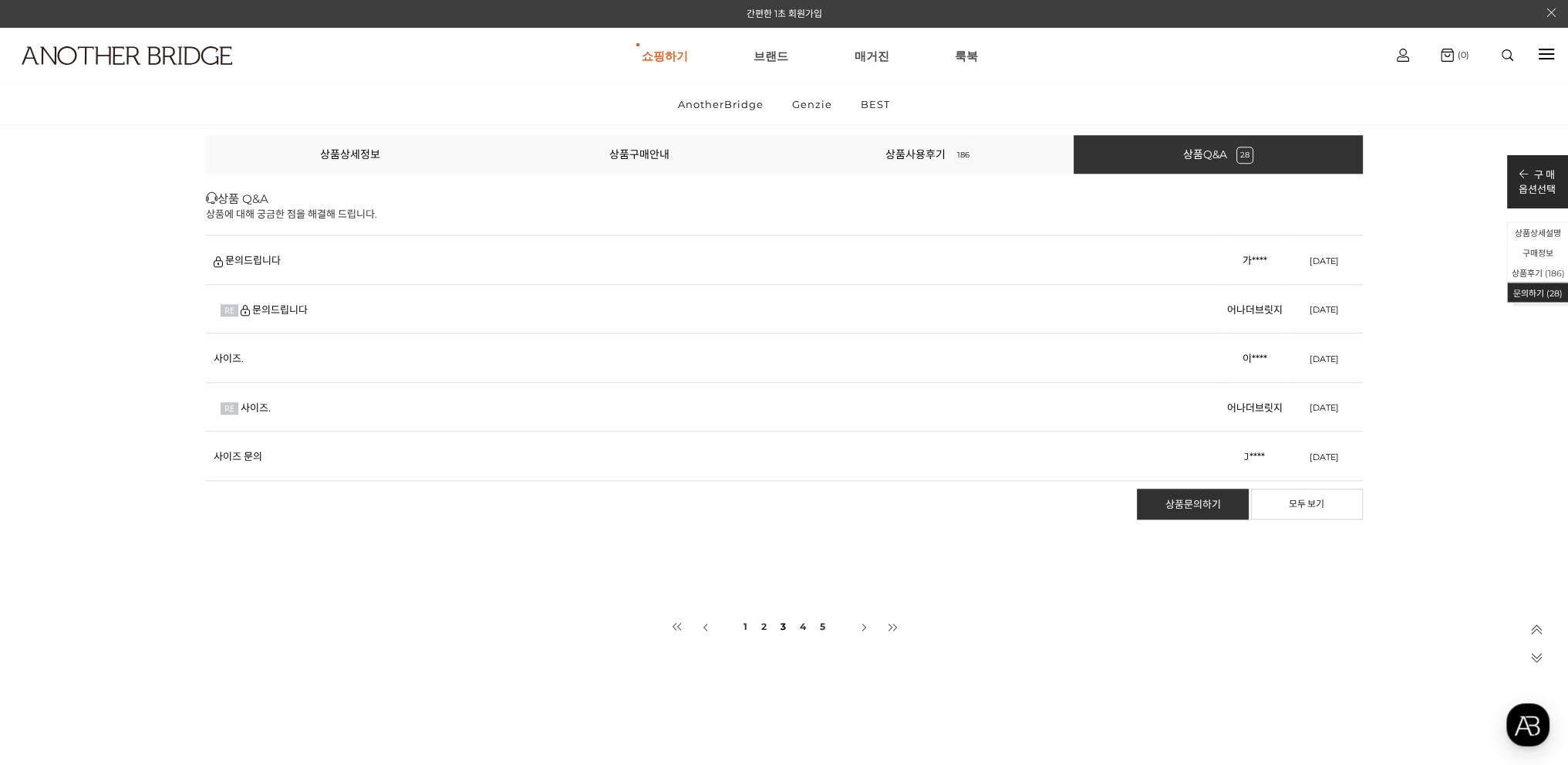
scroll to position [72694, 0]
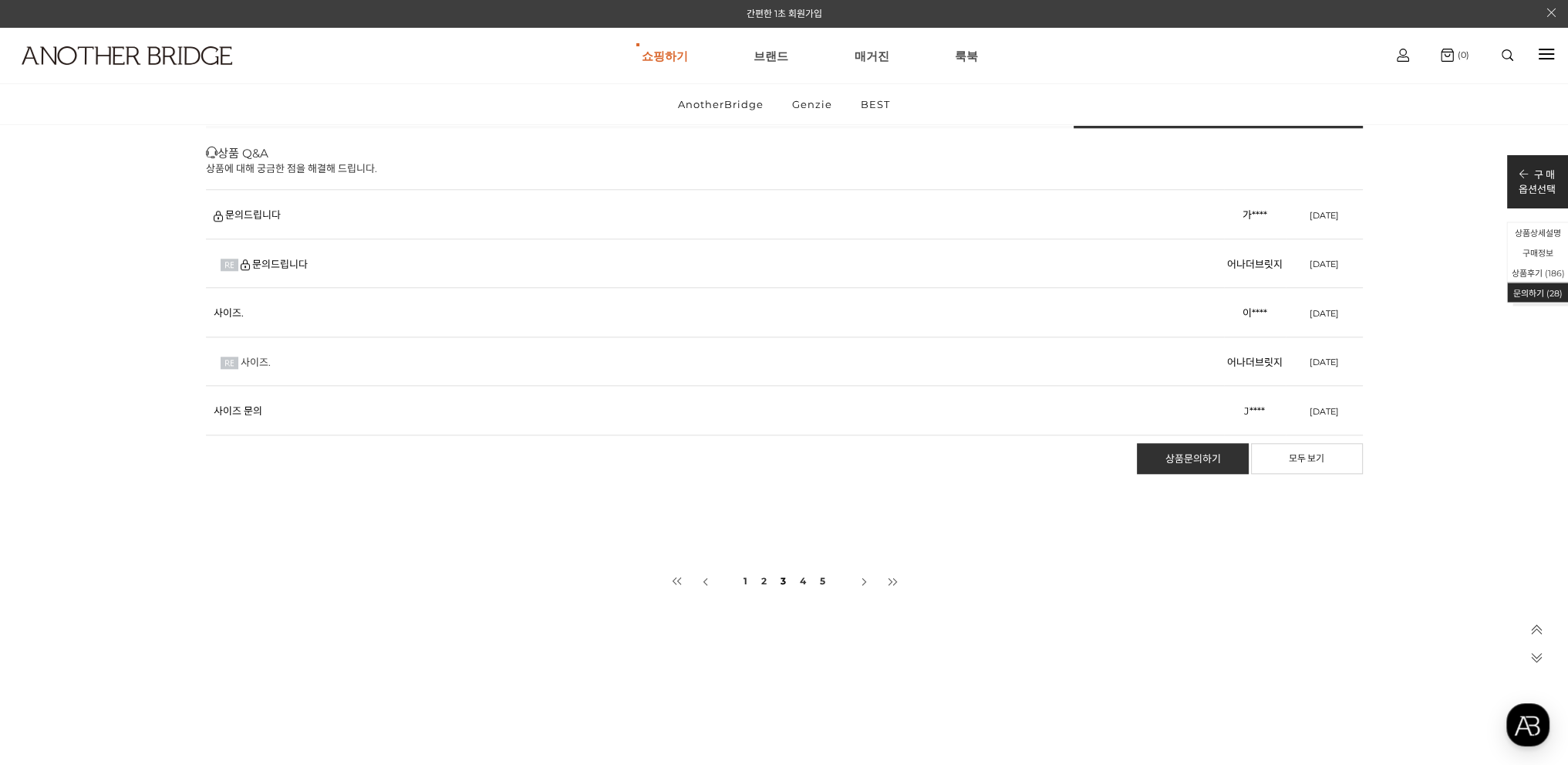
click at [244, 359] on link "사이즈." at bounding box center [255, 362] width 30 height 13
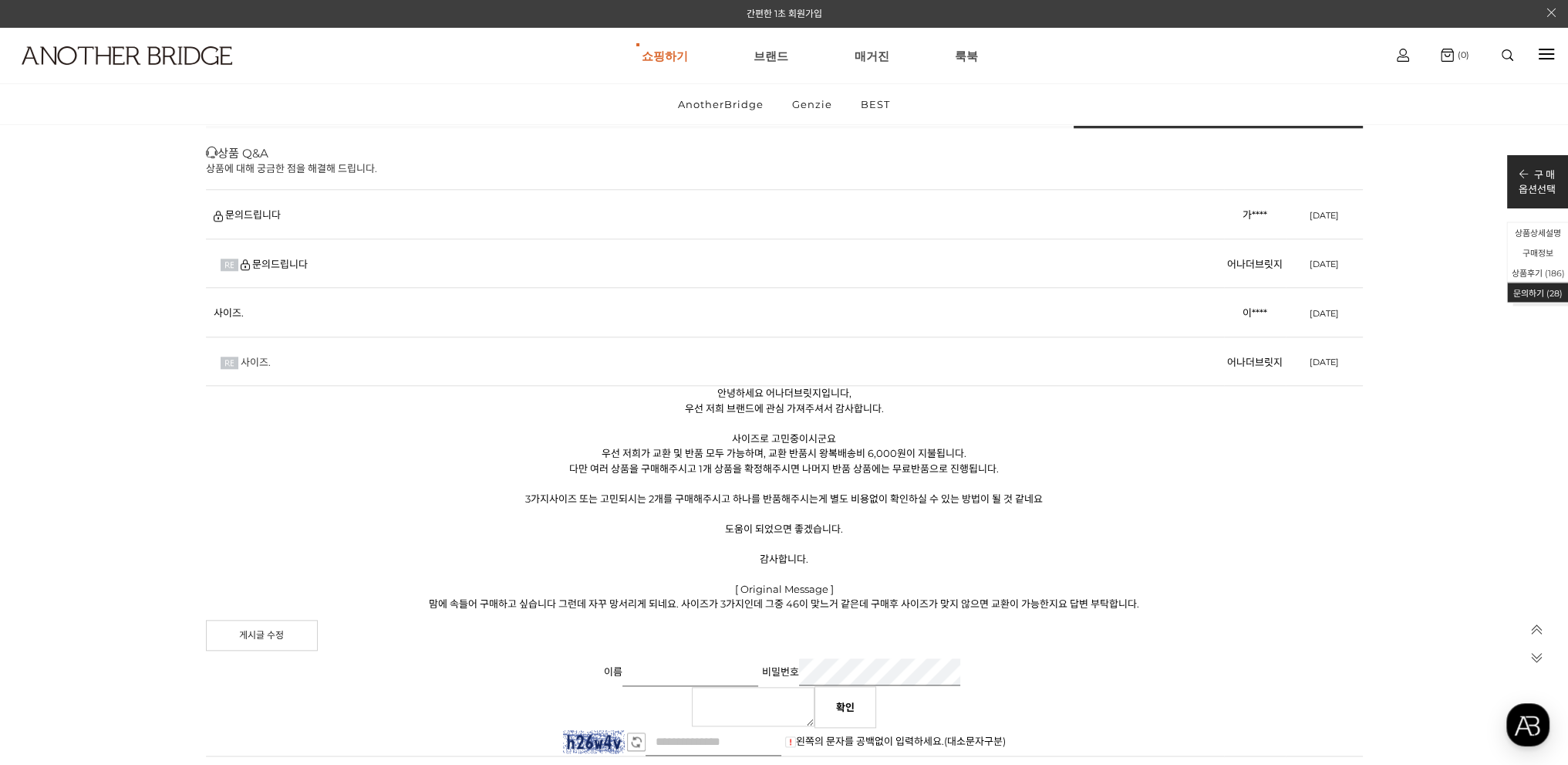
click at [244, 358] on link "사이즈." at bounding box center [255, 362] width 30 height 13
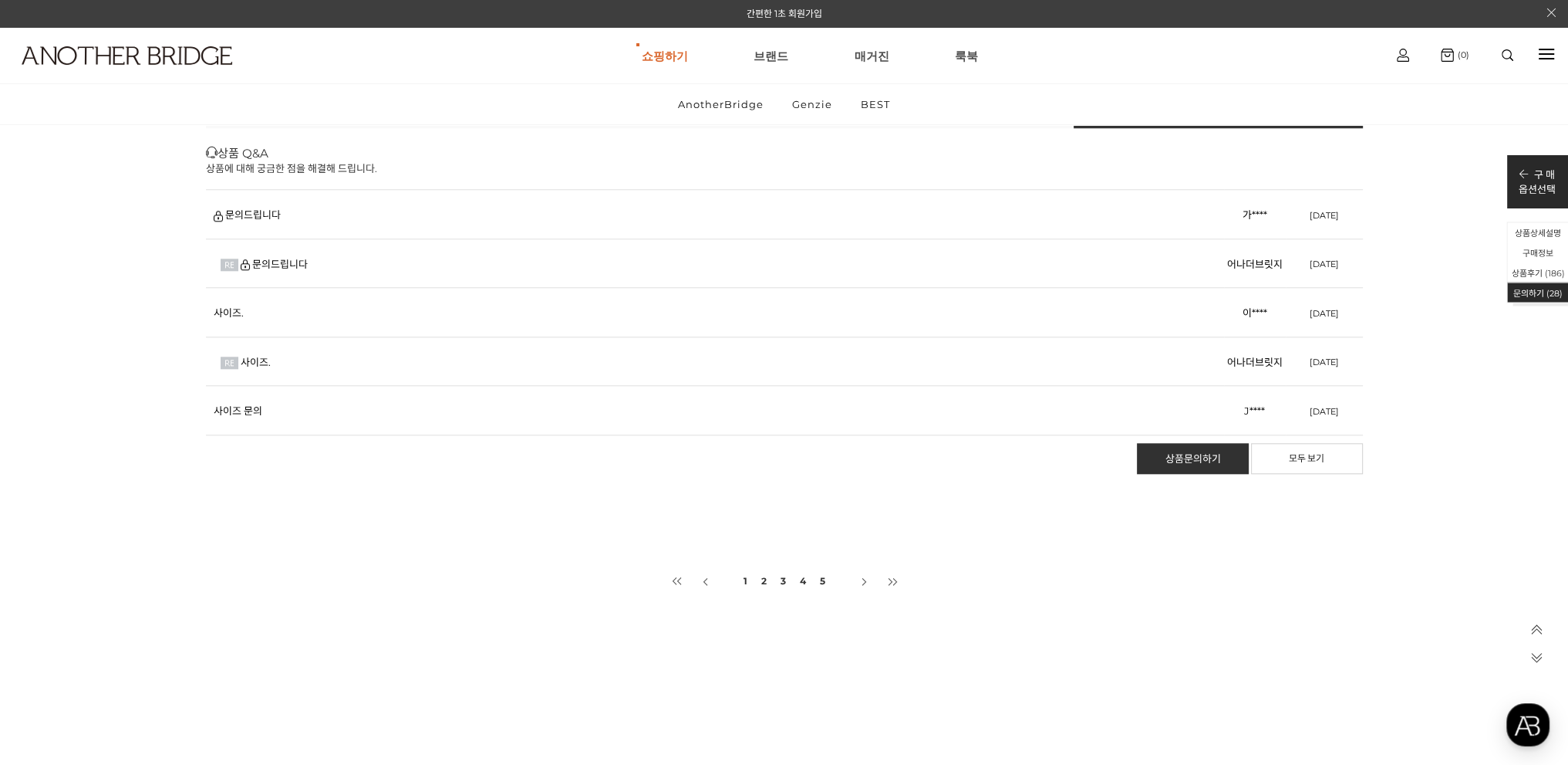
click at [784, 580] on link "3" at bounding box center [783, 581] width 8 height 30
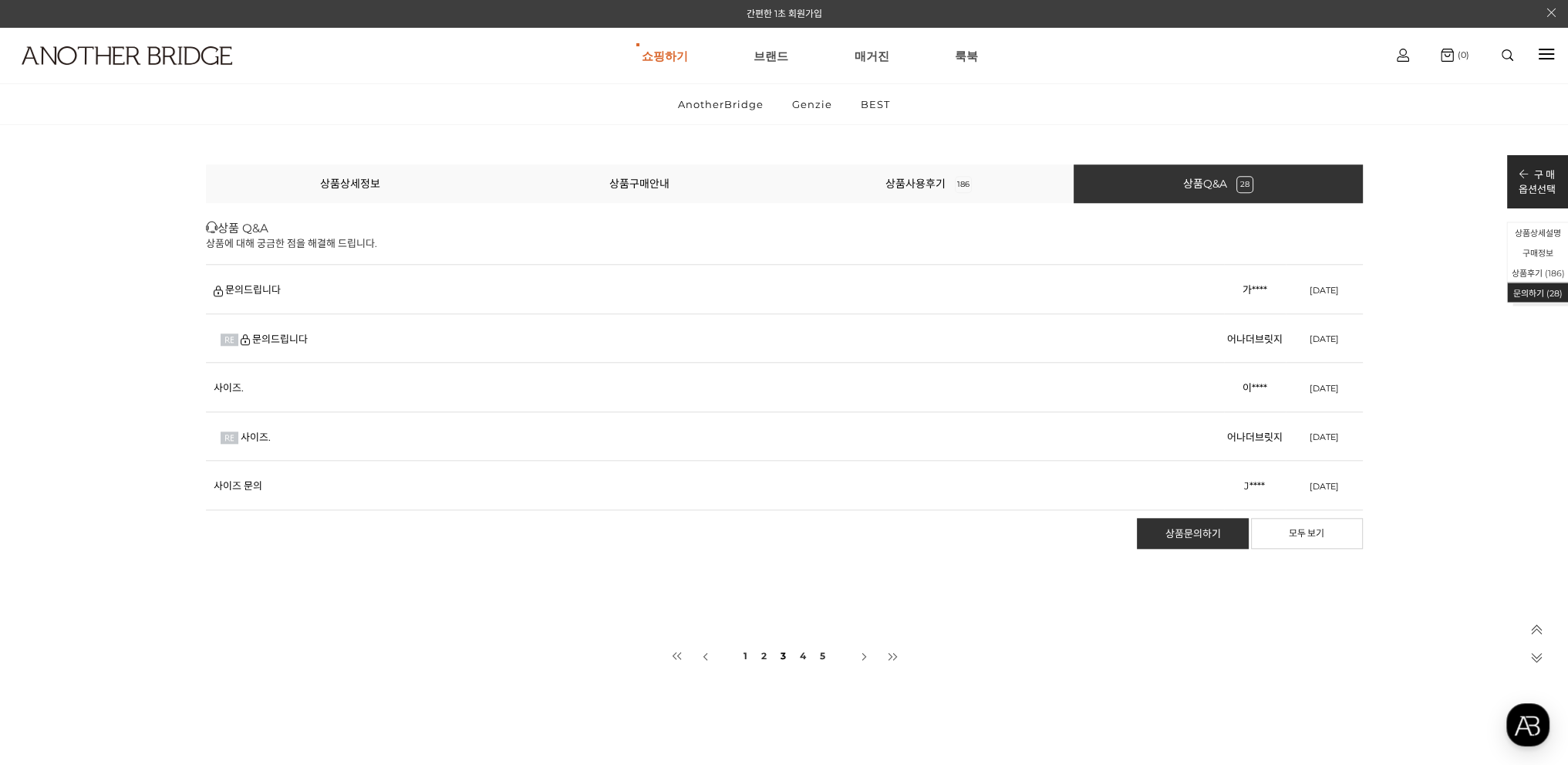
scroll to position [72650, 0]
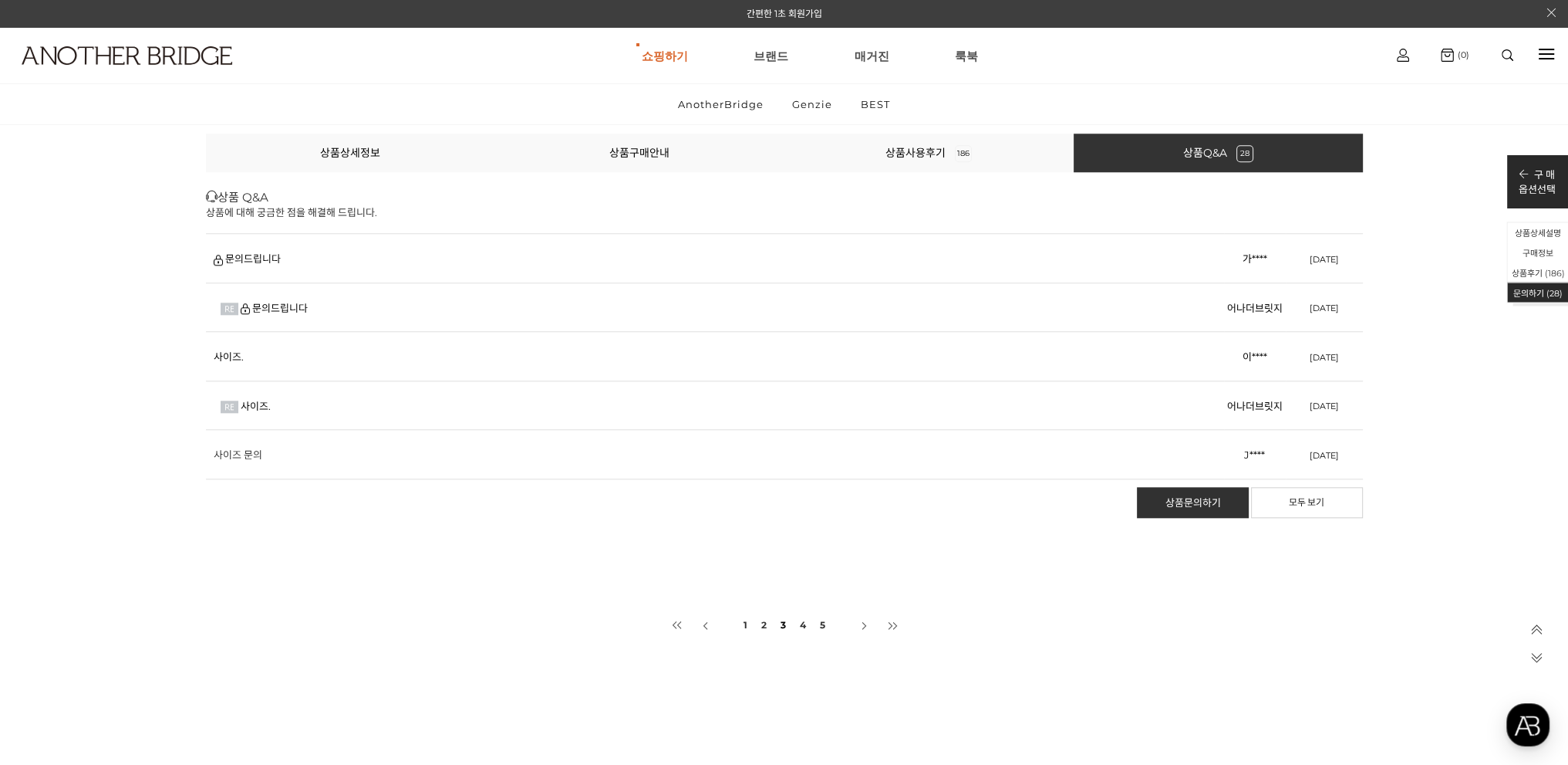
click at [240, 452] on link "사이즈 문의" at bounding box center [238, 455] width 49 height 13
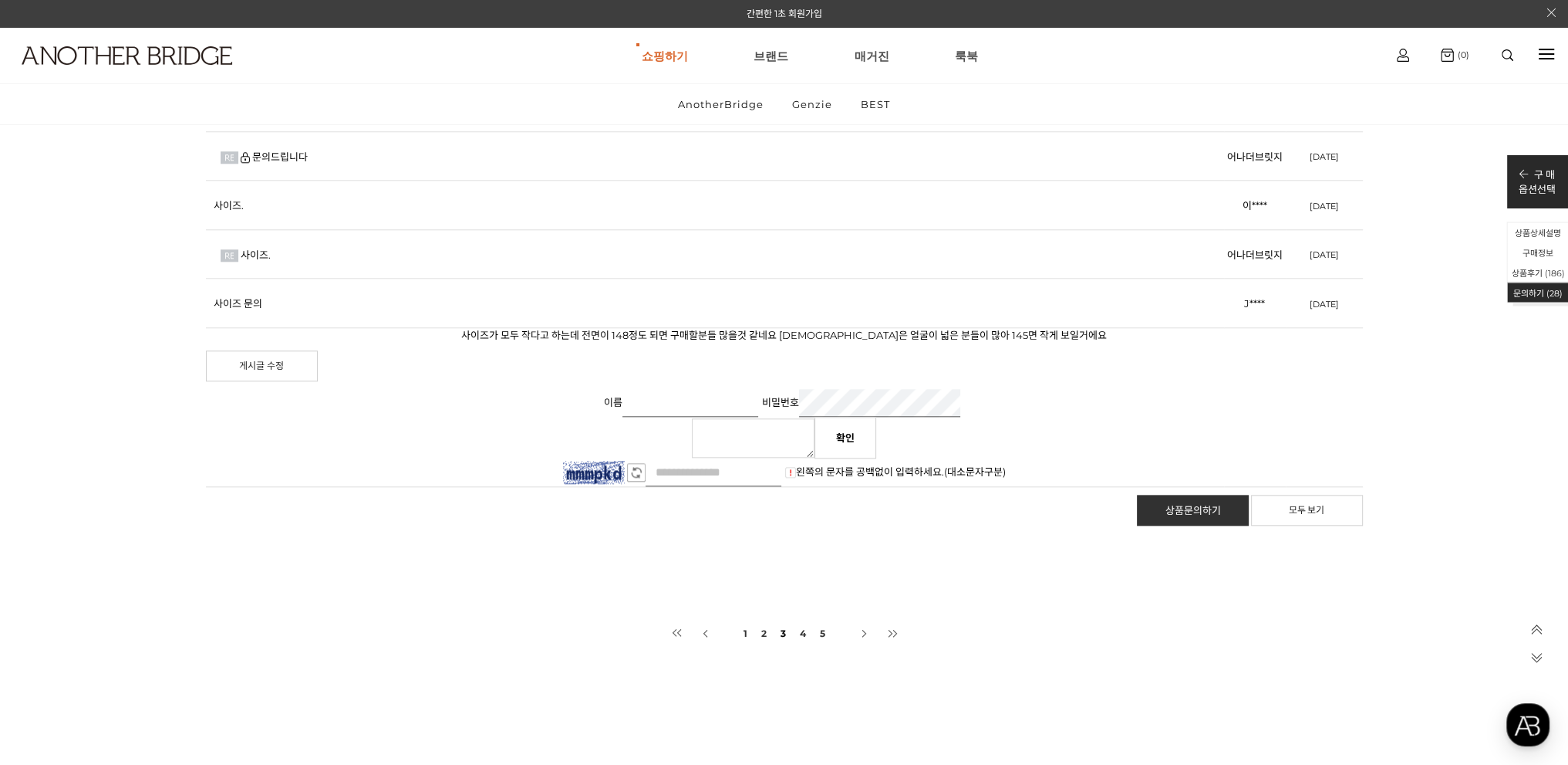
scroll to position [72804, 0]
click at [889, 625] on img at bounding box center [890, 629] width 26 height 26
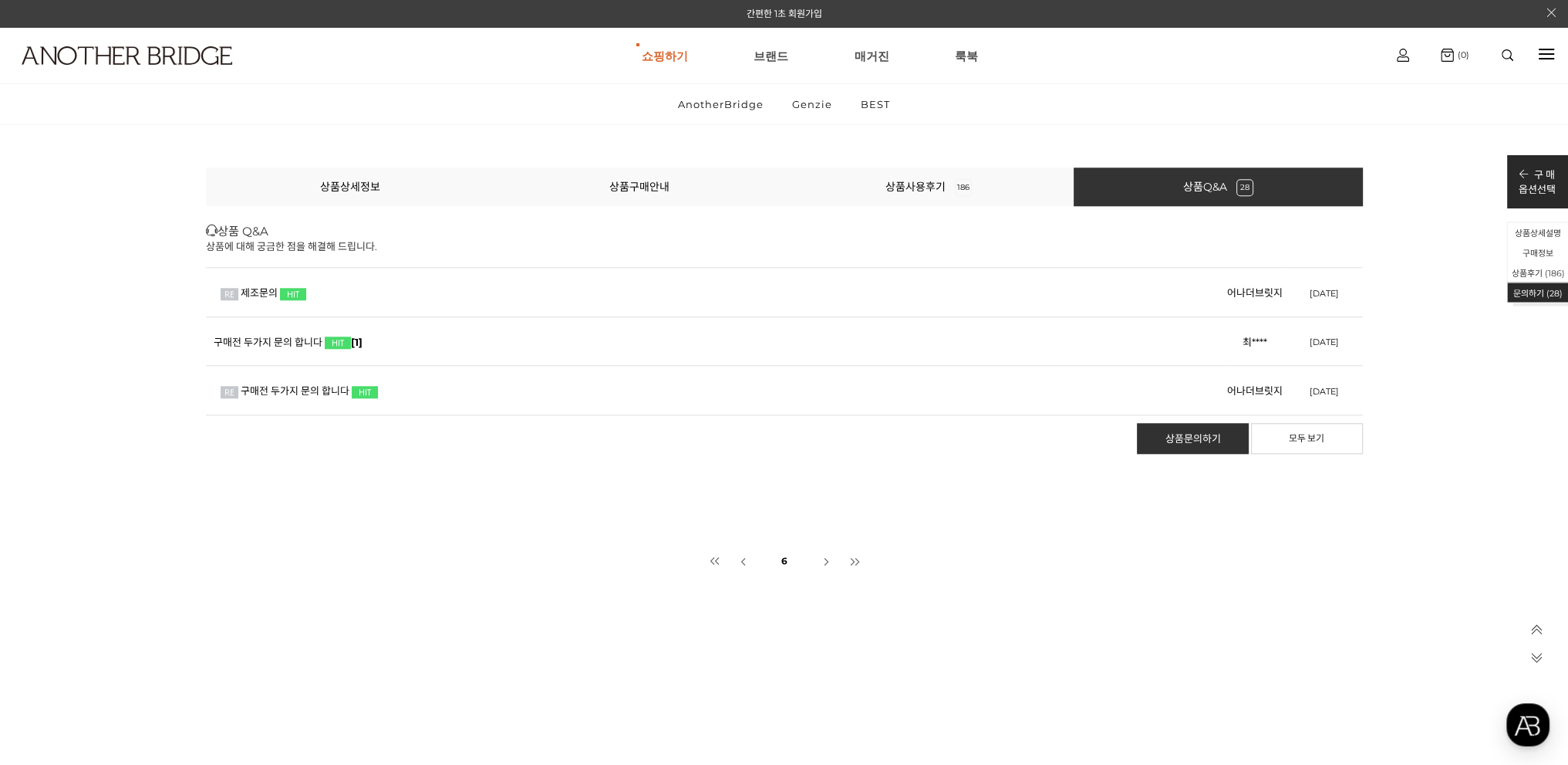
scroll to position [72617, 0]
click at [744, 555] on img at bounding box center [744, 560] width 26 height 26
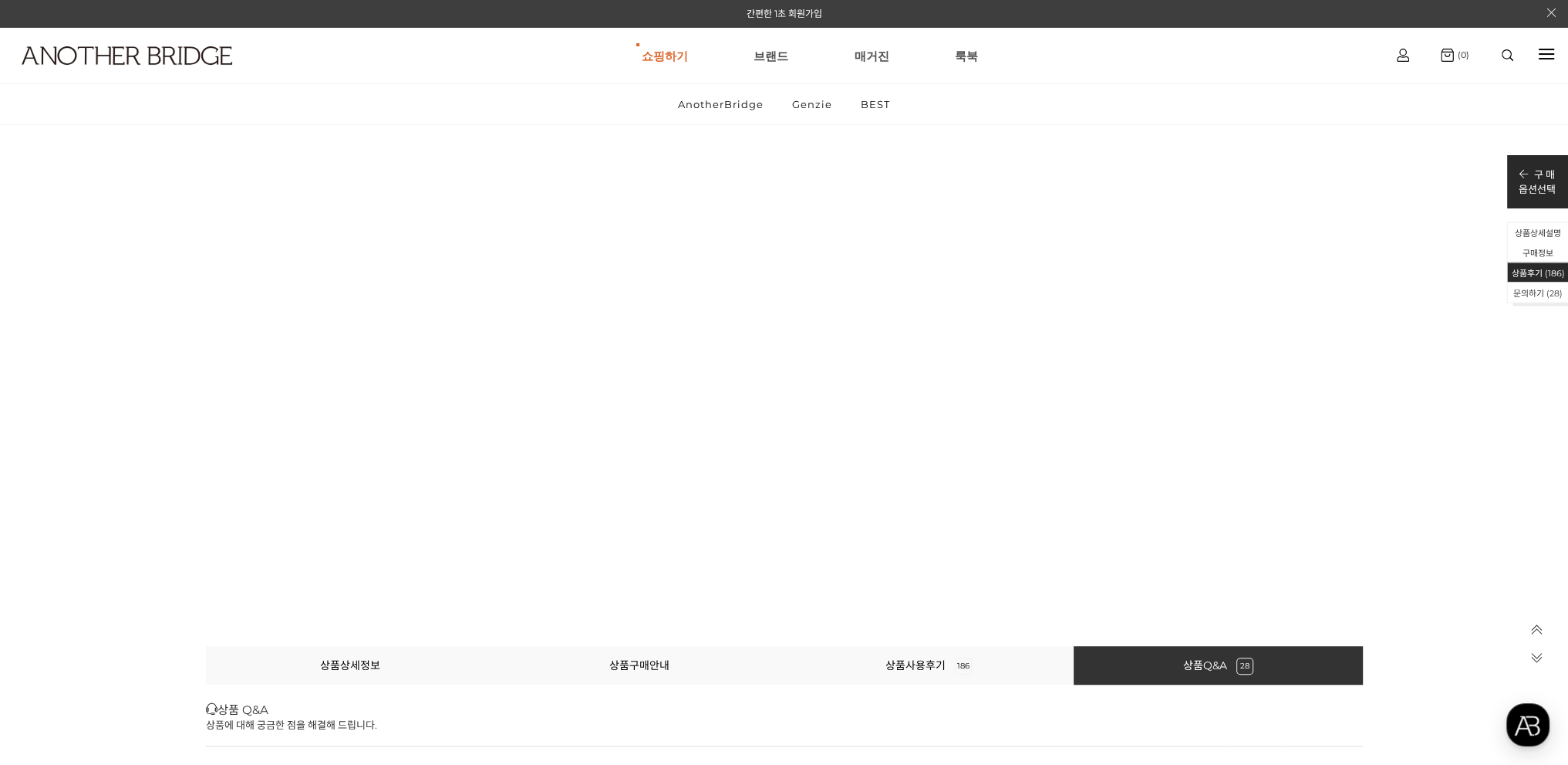
scroll to position [72076, 0]
